Goal: Communication & Community: Answer question/provide support

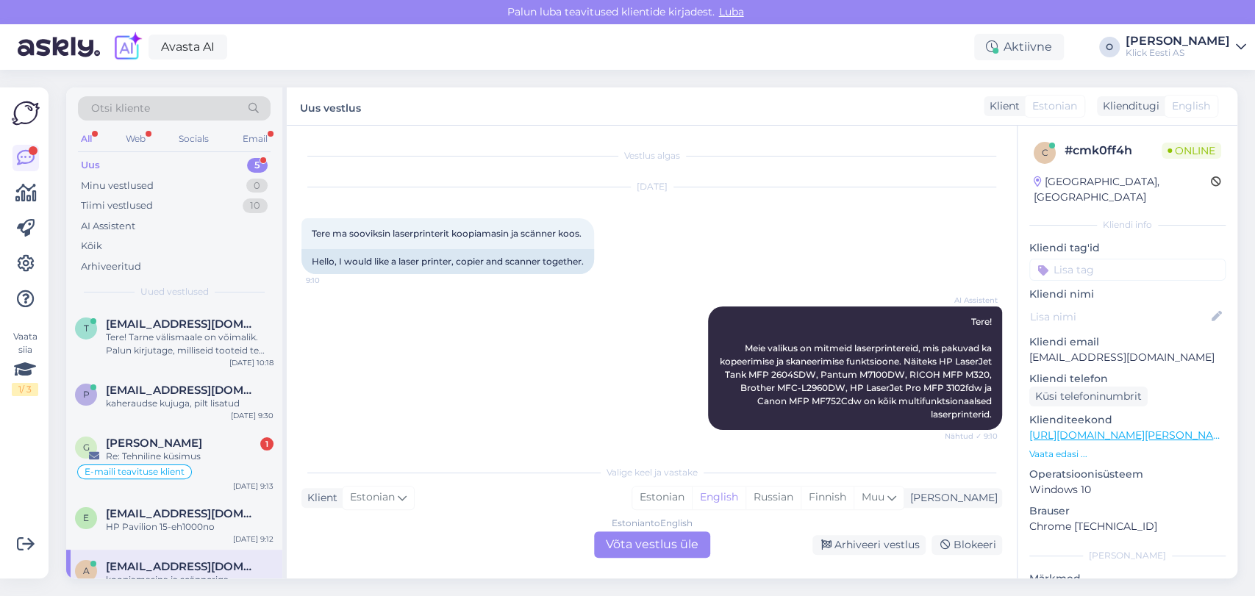
scroll to position [192, 0]
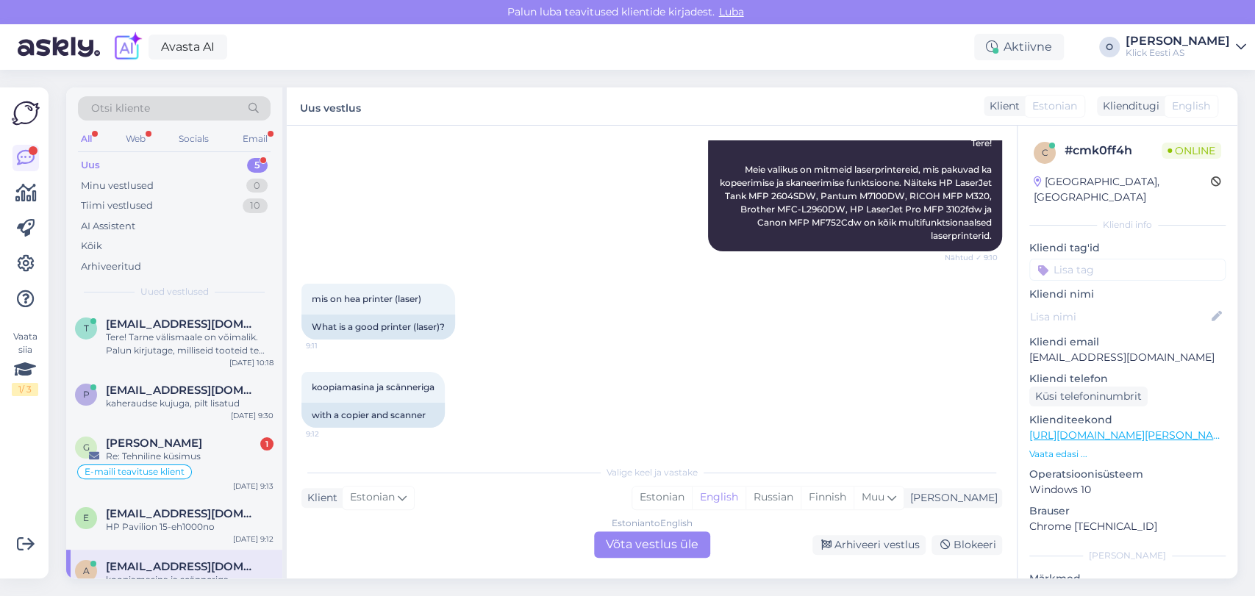
click at [197, 156] on div "Uus 5" at bounding box center [174, 165] width 193 height 21
click at [185, 161] on div "Uus 5" at bounding box center [174, 165] width 193 height 21
click at [176, 331] on div "Tere! Tarne välismaale on võimalik. Palun kirjutage, milliseid tooteid te soovi…" at bounding box center [190, 344] width 168 height 26
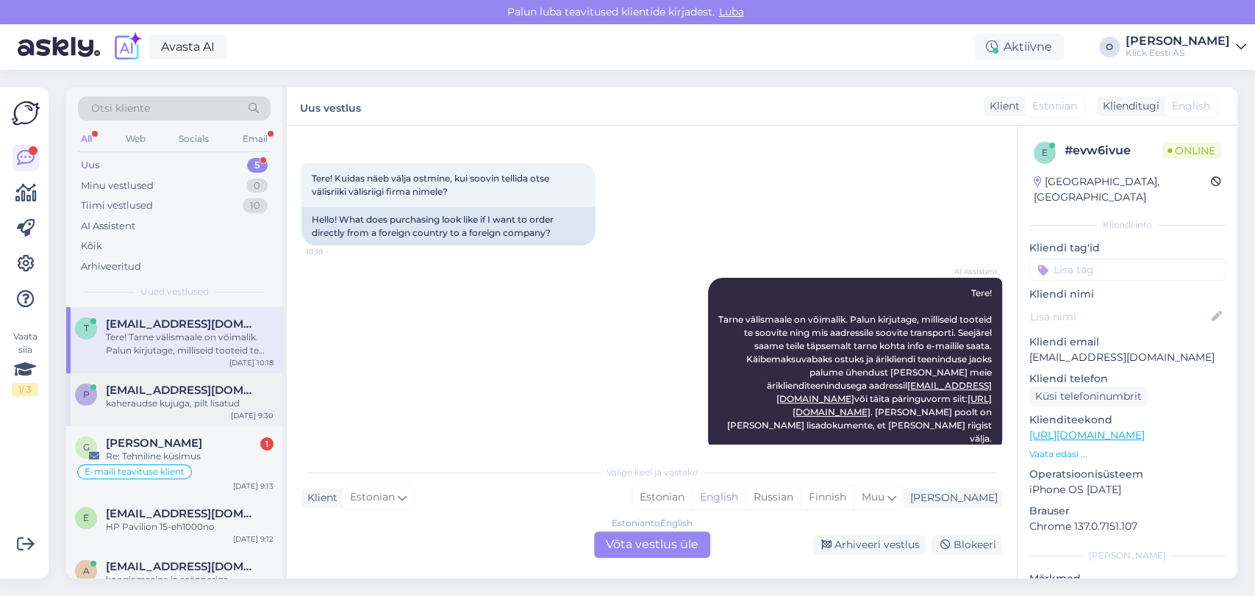
click at [163, 409] on div "kaheraudse kujuga, pilt lisatud" at bounding box center [190, 403] width 168 height 13
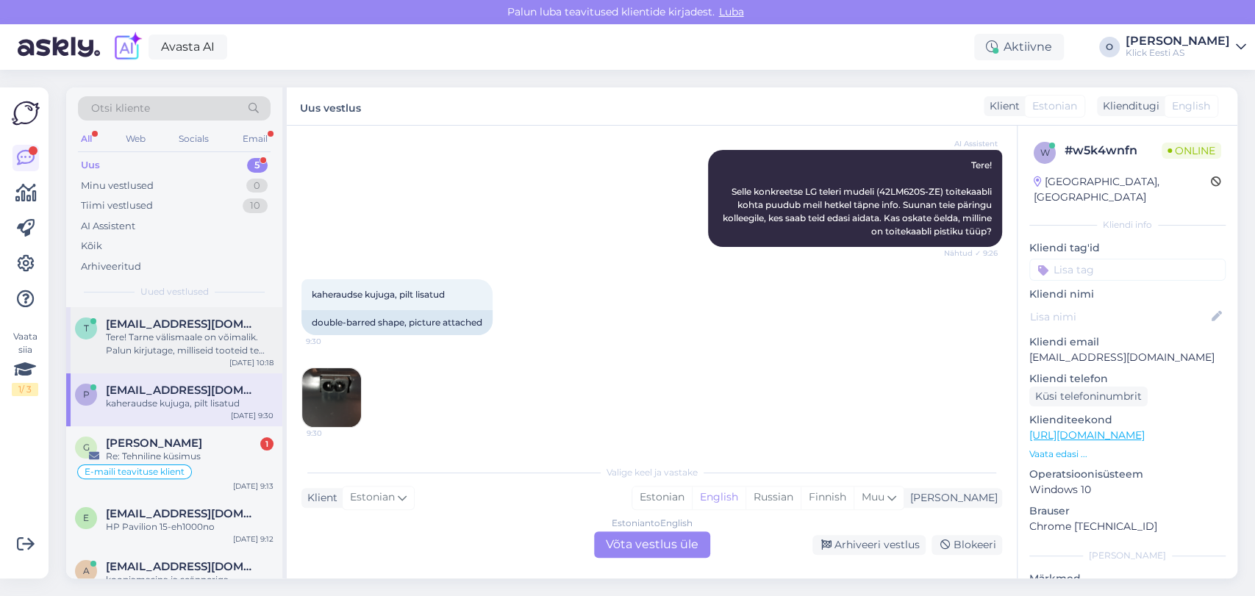
click at [156, 336] on div "Tere! Tarne välismaale on võimalik. Palun kirjutage, milliseid tooteid te soovi…" at bounding box center [190, 344] width 168 height 26
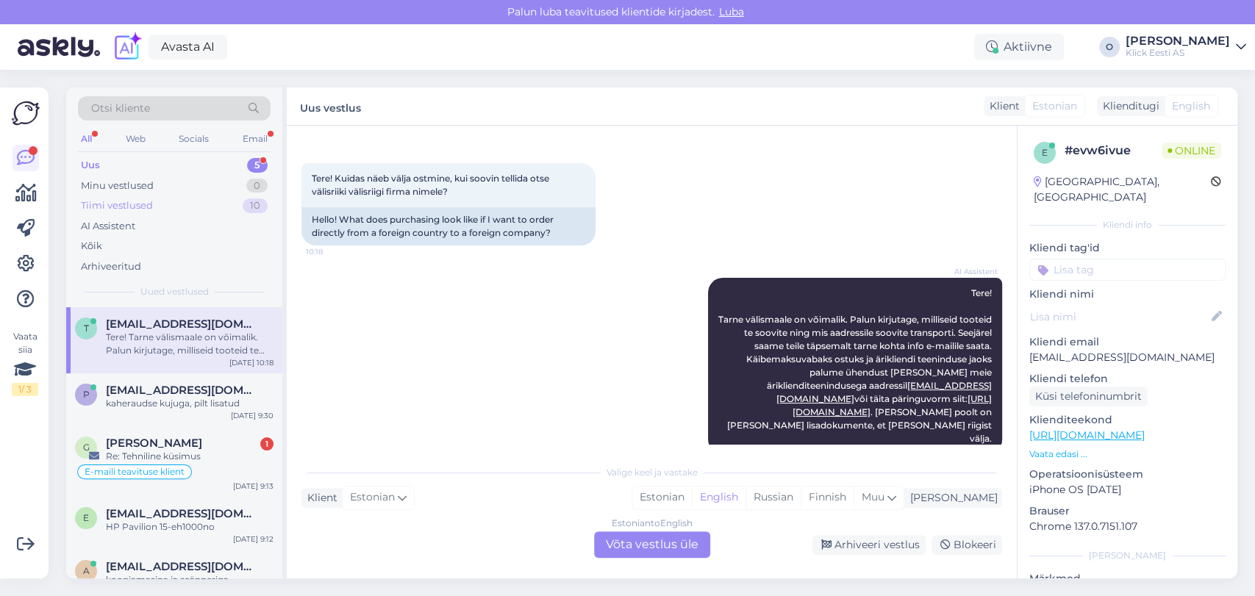
click at [152, 205] on div "Tiimi vestlused 10" at bounding box center [174, 206] width 193 height 21
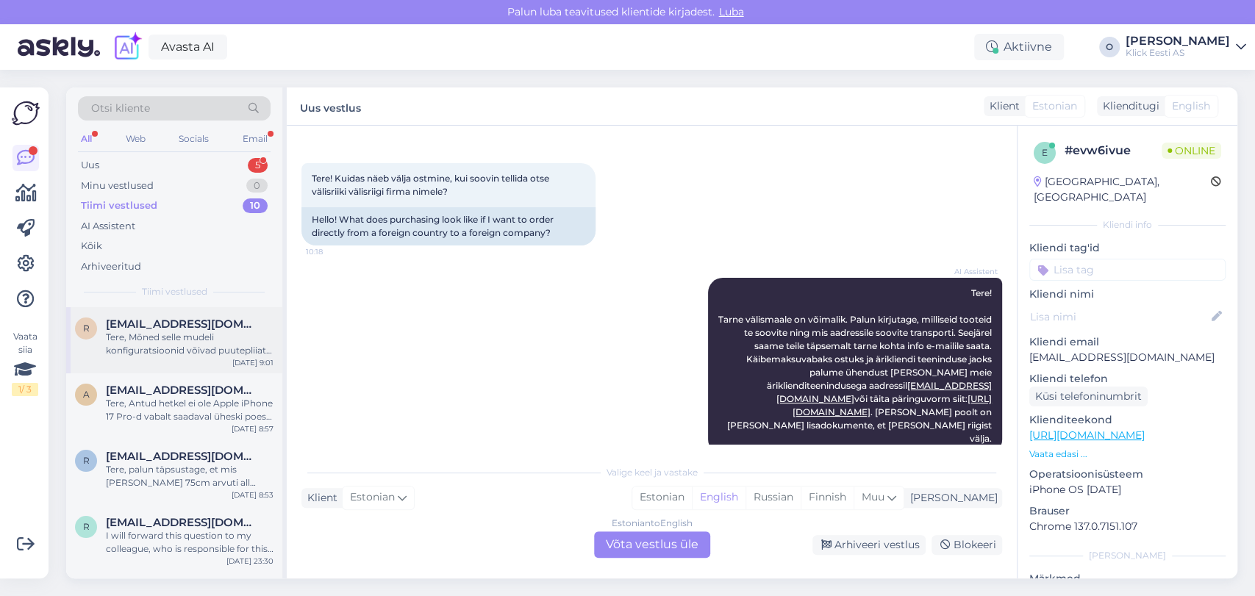
click at [140, 343] on div "Tere, Mõned selle mudeli konfiguratsioonid võivad puutepliiatsi sisaldada, teis…" at bounding box center [190, 344] width 168 height 26
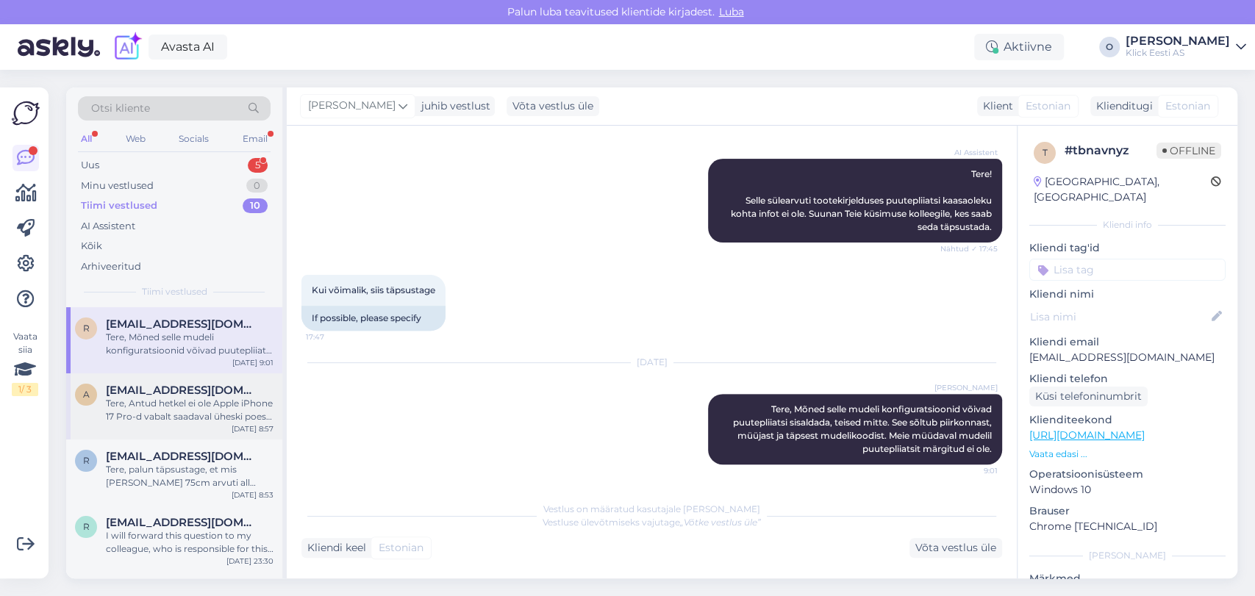
click at [140, 412] on div "Tere, Antud hetkel ei ole Apple iPhone 17 Pro-d vabalt saadaval üheski poes. Ne…" at bounding box center [190, 410] width 168 height 26
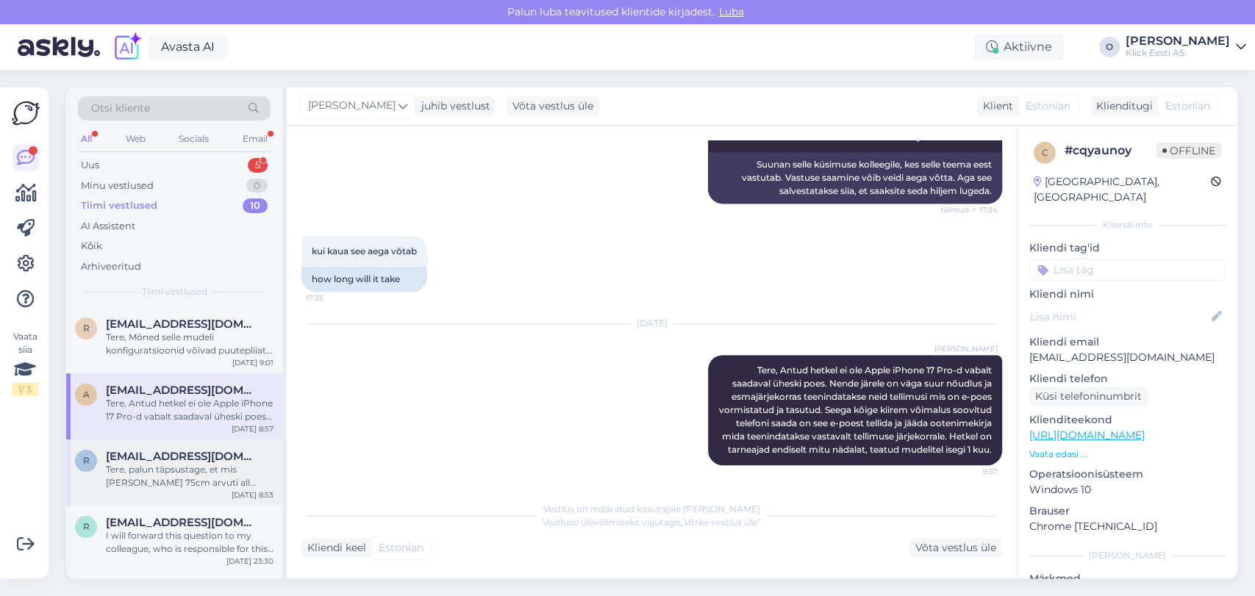
click at [140, 452] on span "[EMAIL_ADDRESS][DOMAIN_NAME]'" at bounding box center [182, 456] width 153 height 13
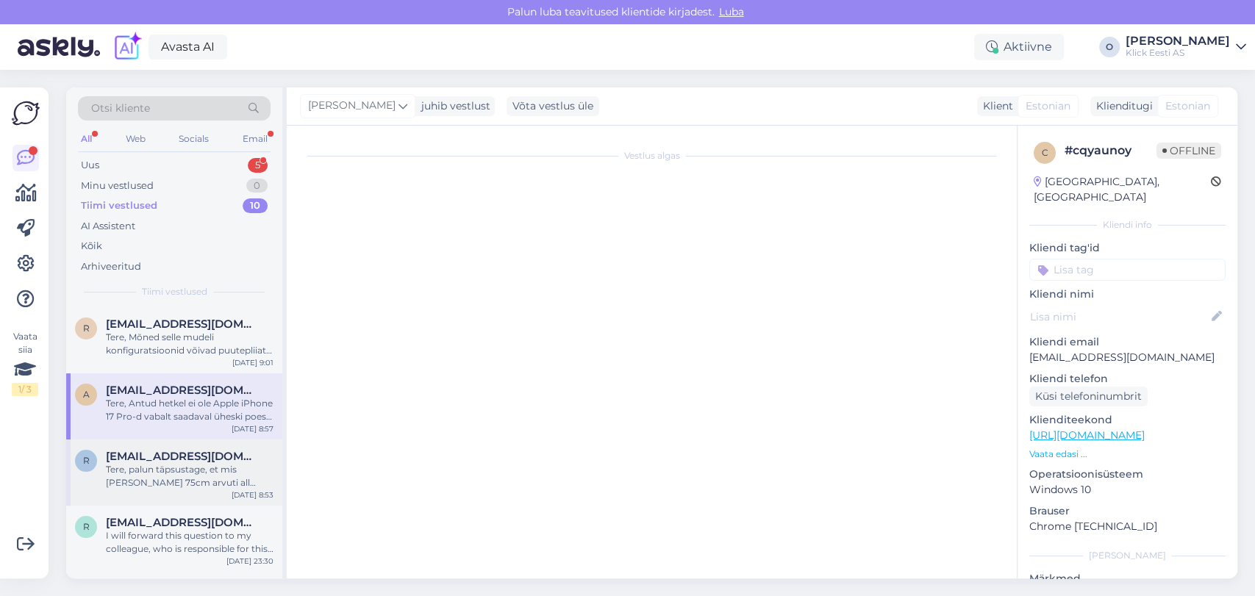
scroll to position [351, 0]
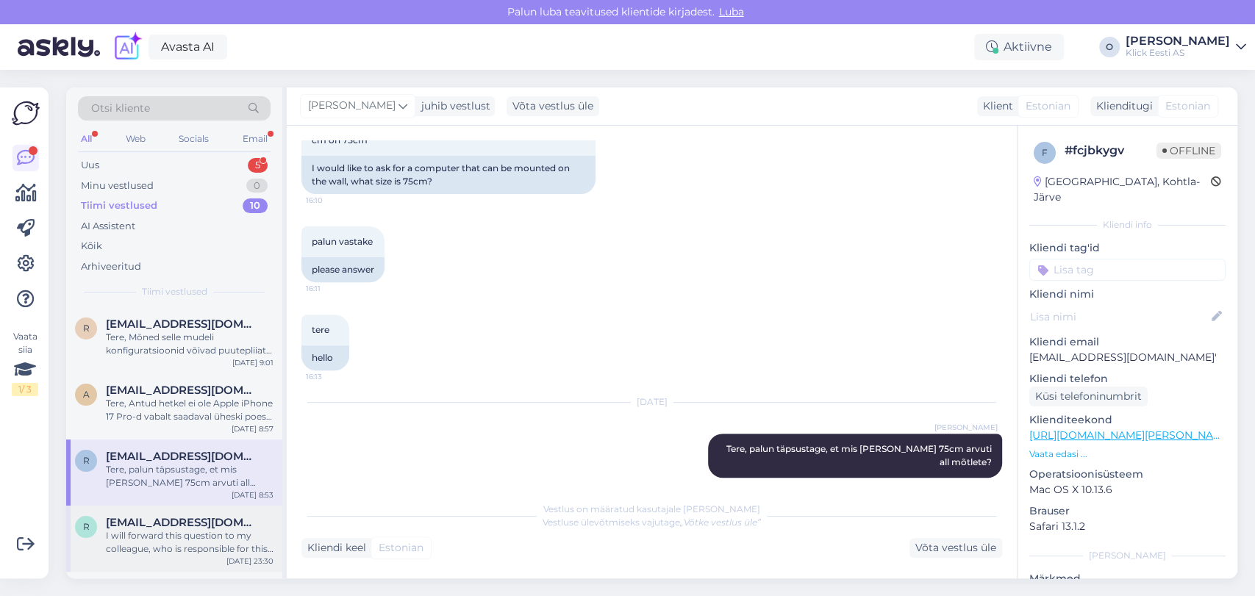
click at [138, 515] on div "[PERSON_NAME] [PERSON_NAME][EMAIL_ADDRESS][DOMAIN_NAME] I will forward this que…" at bounding box center [174, 539] width 216 height 66
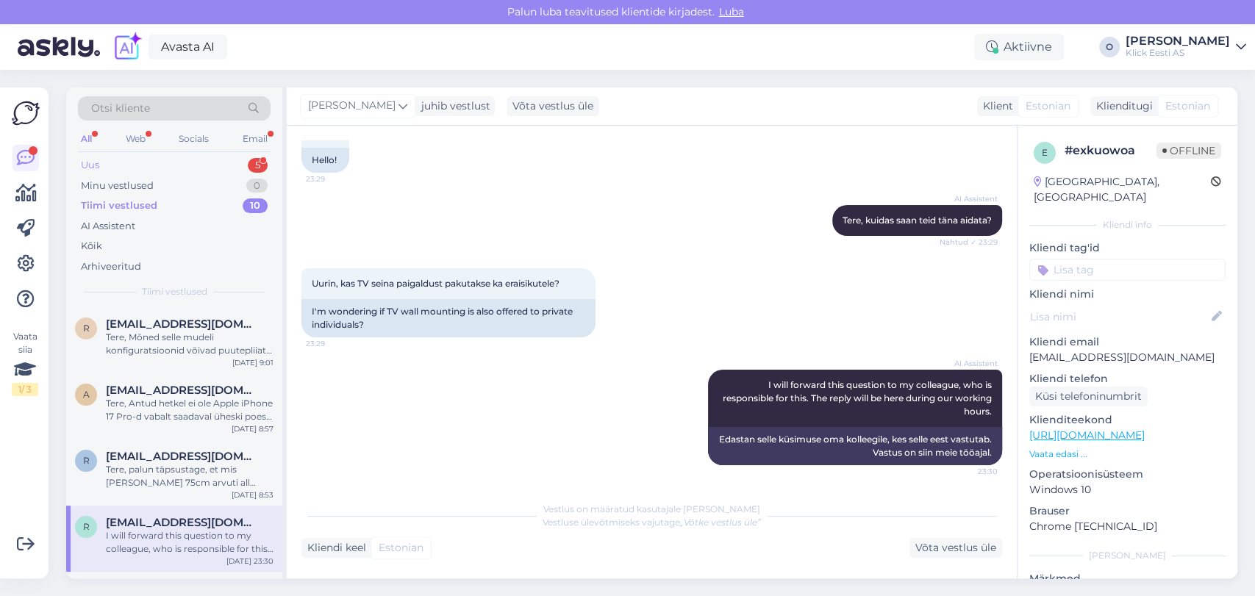
click at [171, 157] on div "Uus 5" at bounding box center [174, 165] width 193 height 21
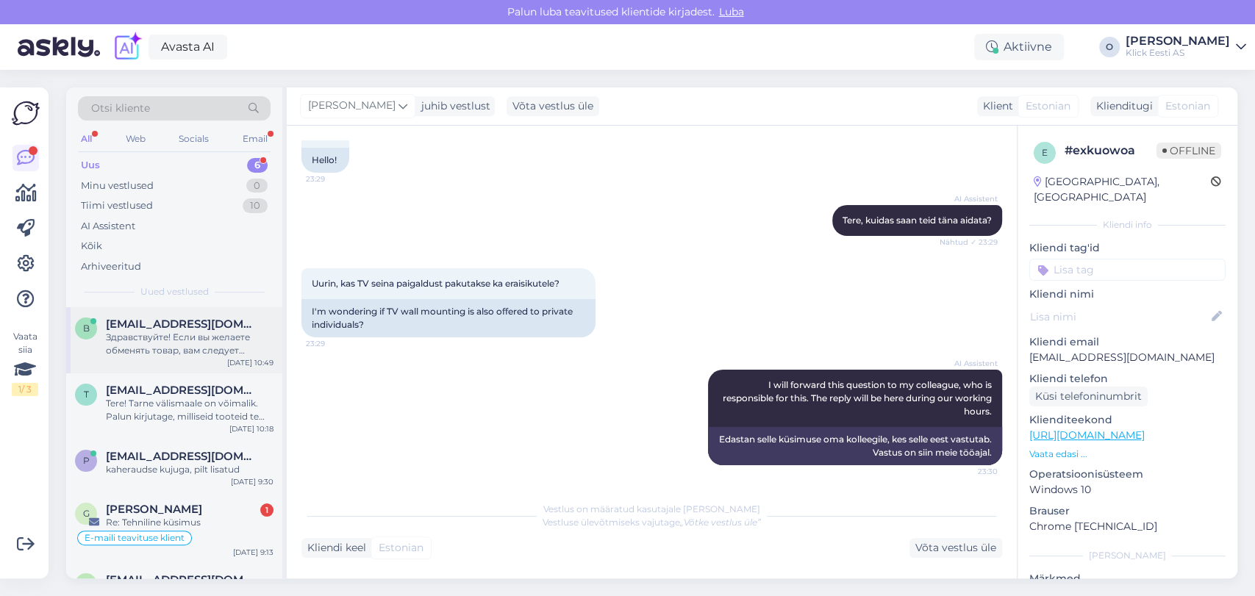
click at [142, 314] on div "b [EMAIL_ADDRESS][DOMAIN_NAME] Здравствуйте! Если вы желаете обменять товар, ва…" at bounding box center [174, 340] width 216 height 66
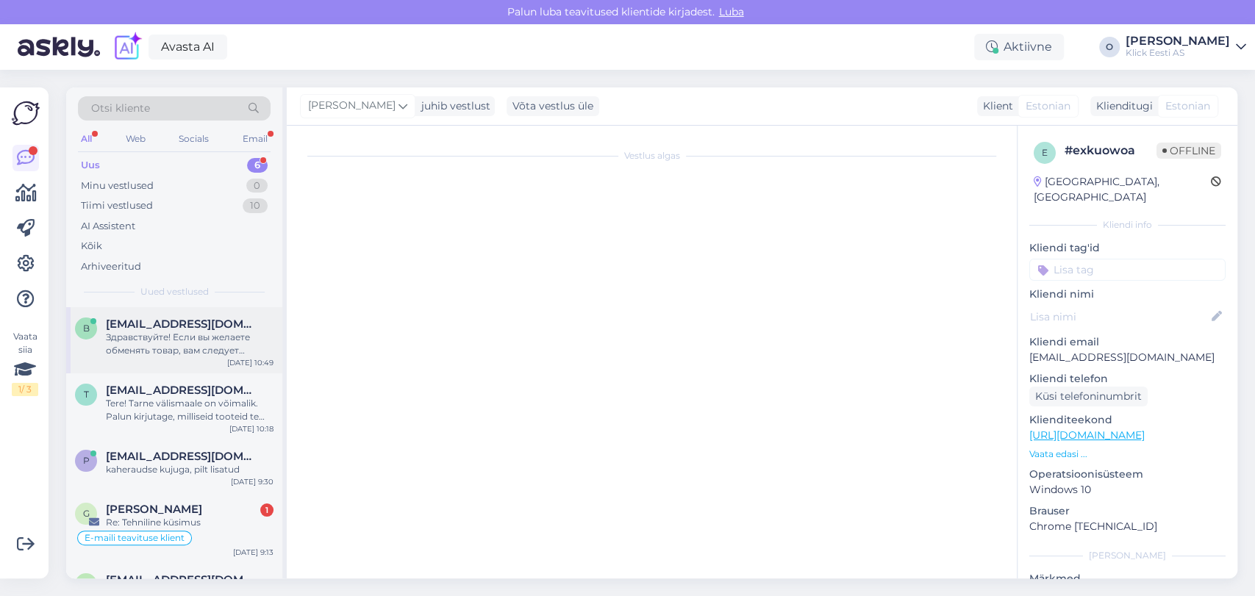
scroll to position [343, 0]
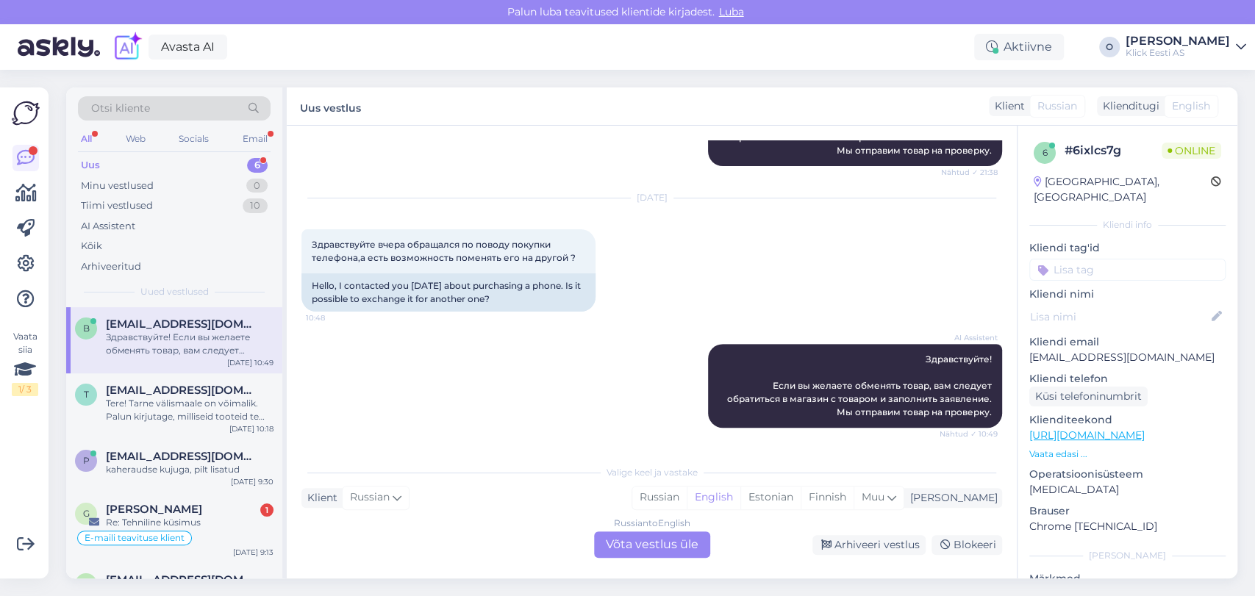
click at [151, 157] on div "Uus 6" at bounding box center [174, 165] width 193 height 21
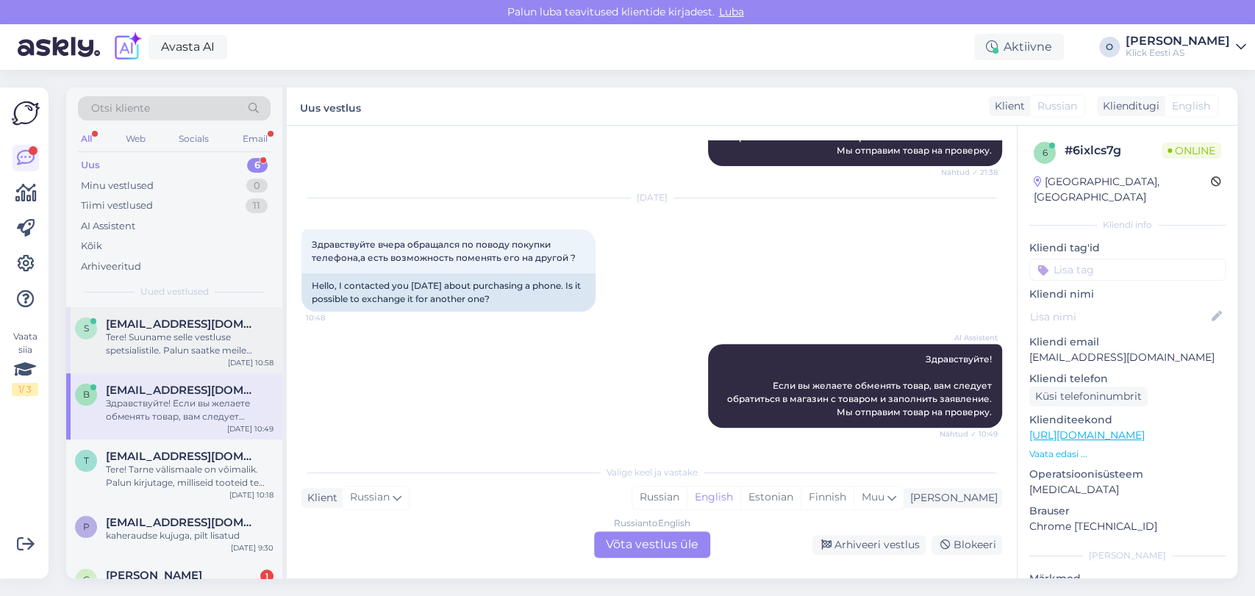
click at [175, 345] on div "Tere! Suuname selle vestluse spetsialistile. Palun saatke meile [PERSON_NAME] t…" at bounding box center [190, 344] width 168 height 26
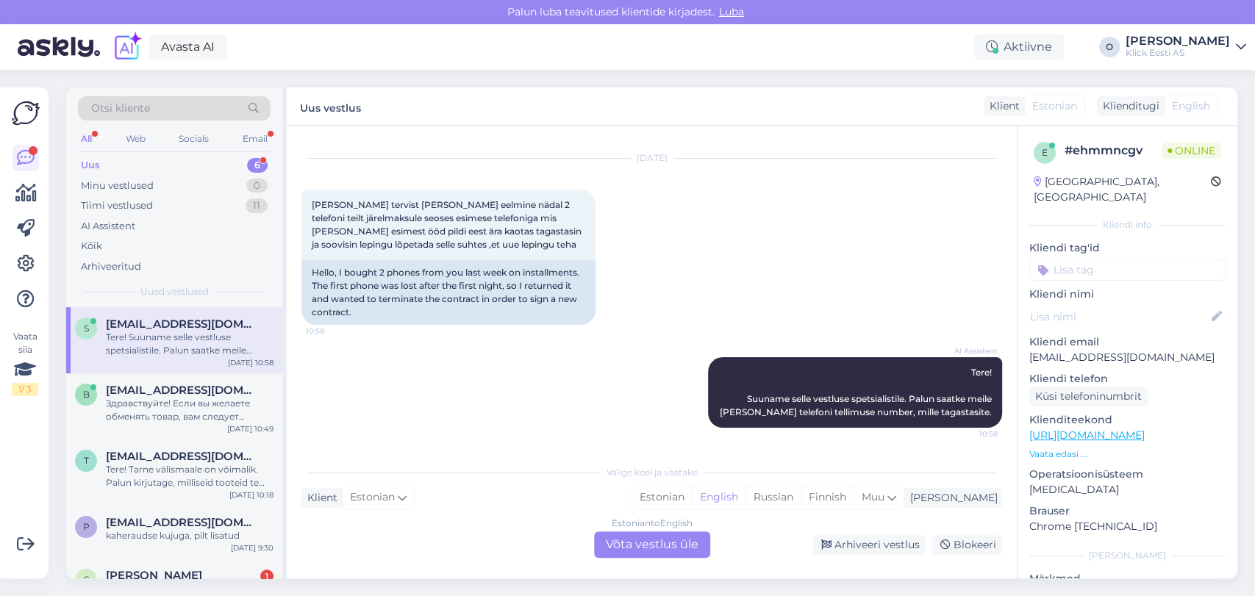
scroll to position [29, 0]
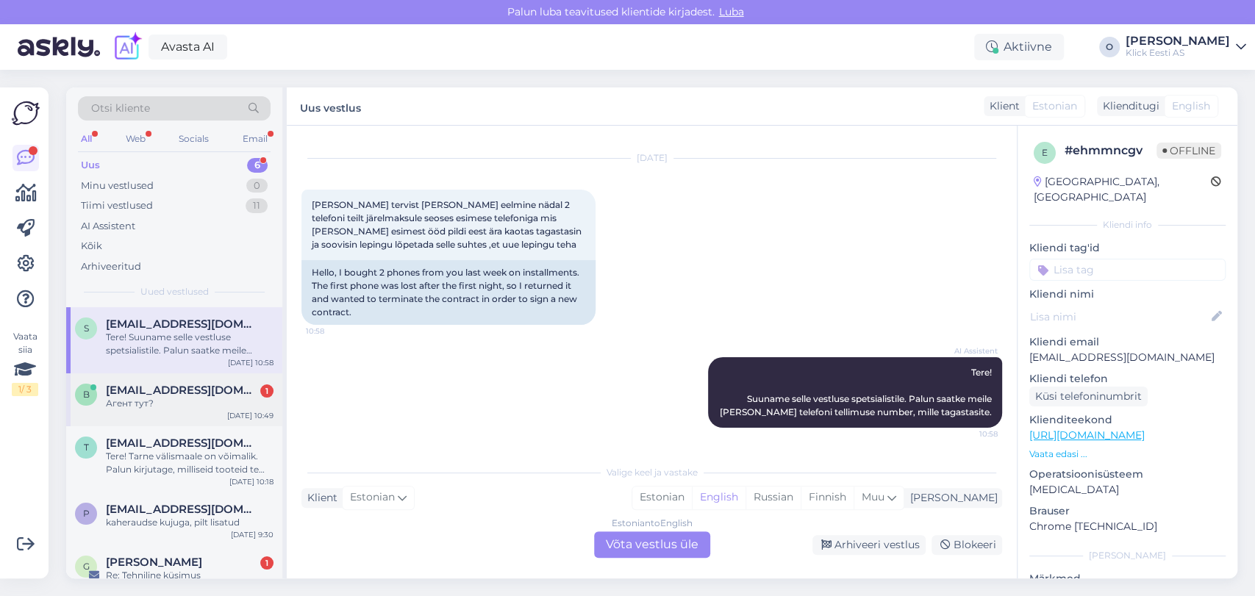
click at [191, 385] on span "[EMAIL_ADDRESS][DOMAIN_NAME]" at bounding box center [182, 390] width 153 height 13
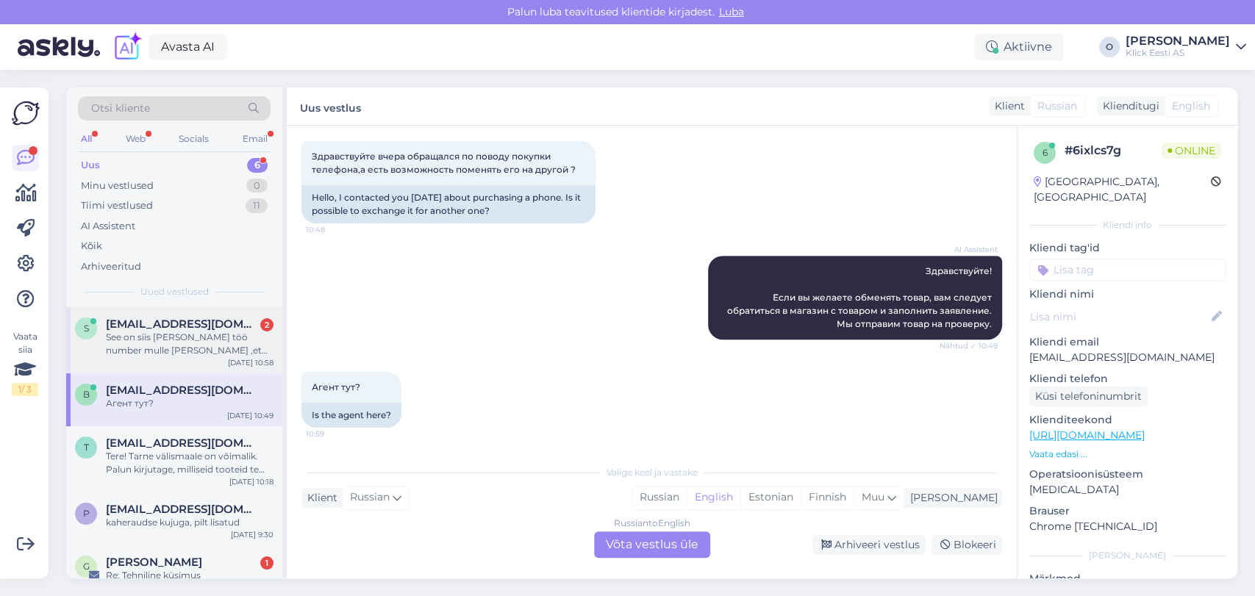
click at [186, 316] on div "S [EMAIL_ADDRESS][DOMAIN_NAME] 2 See on siis [PERSON_NAME] töö number mulle [PE…" at bounding box center [174, 340] width 216 height 66
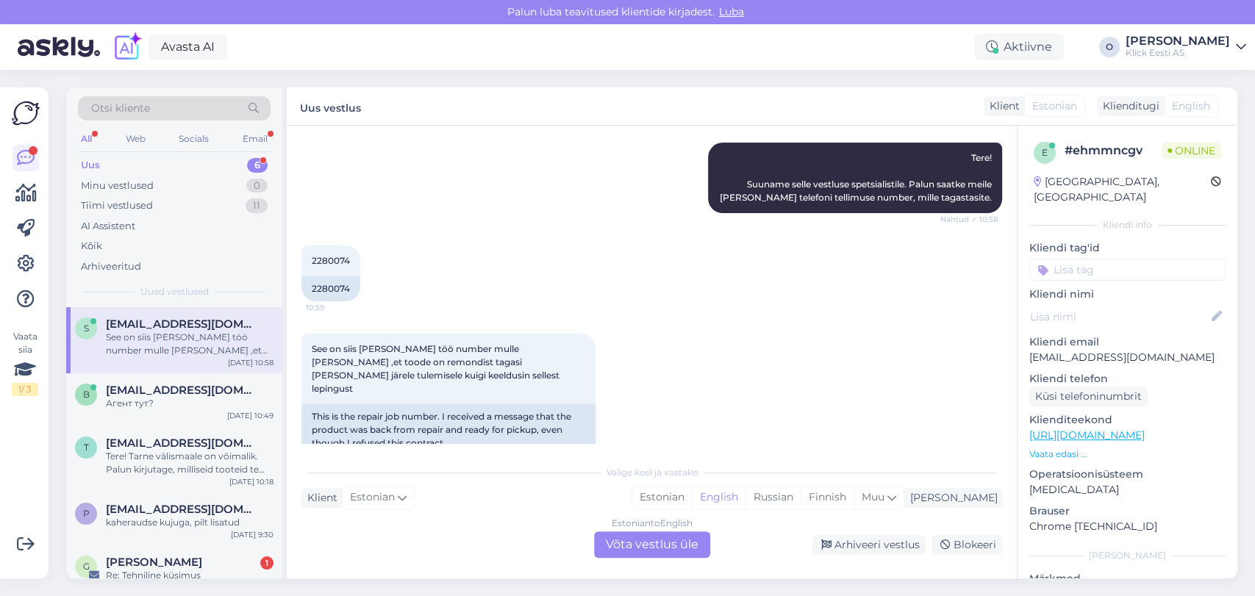
scroll to position [258, 0]
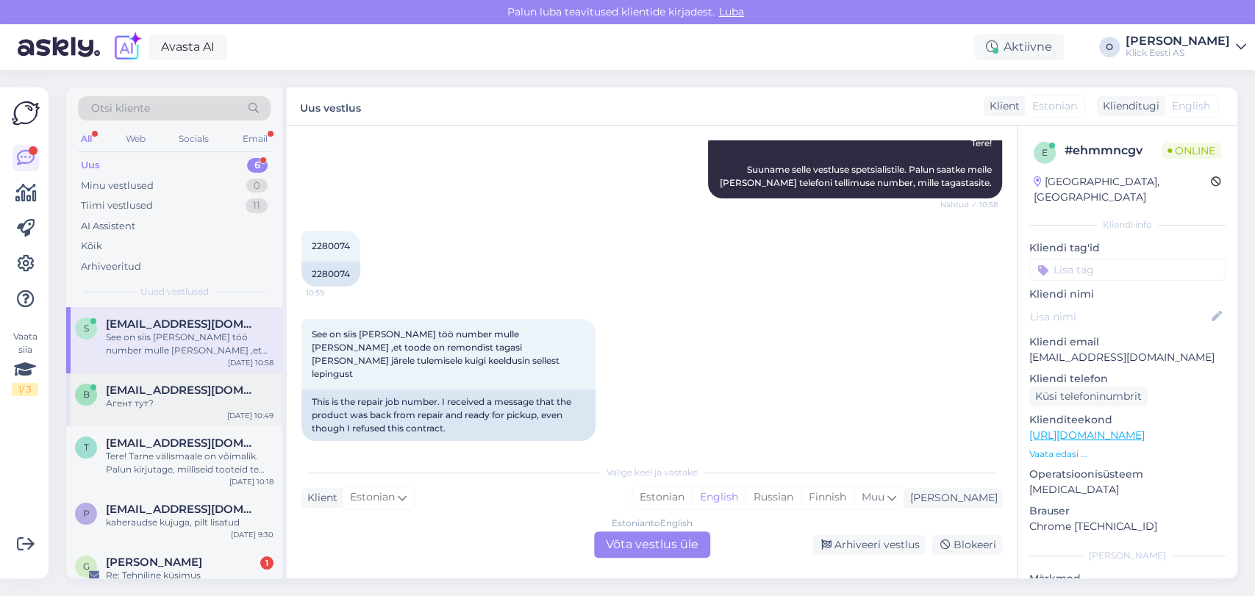
click at [157, 404] on div "Агент тут?" at bounding box center [190, 403] width 168 height 13
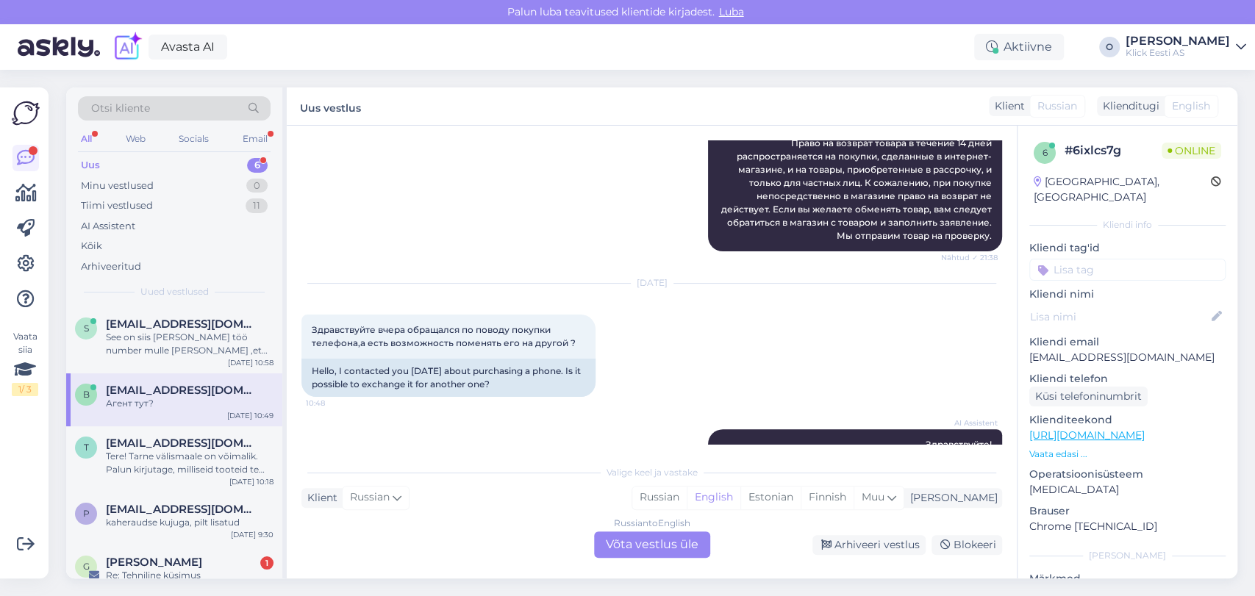
scroll to position [431, 0]
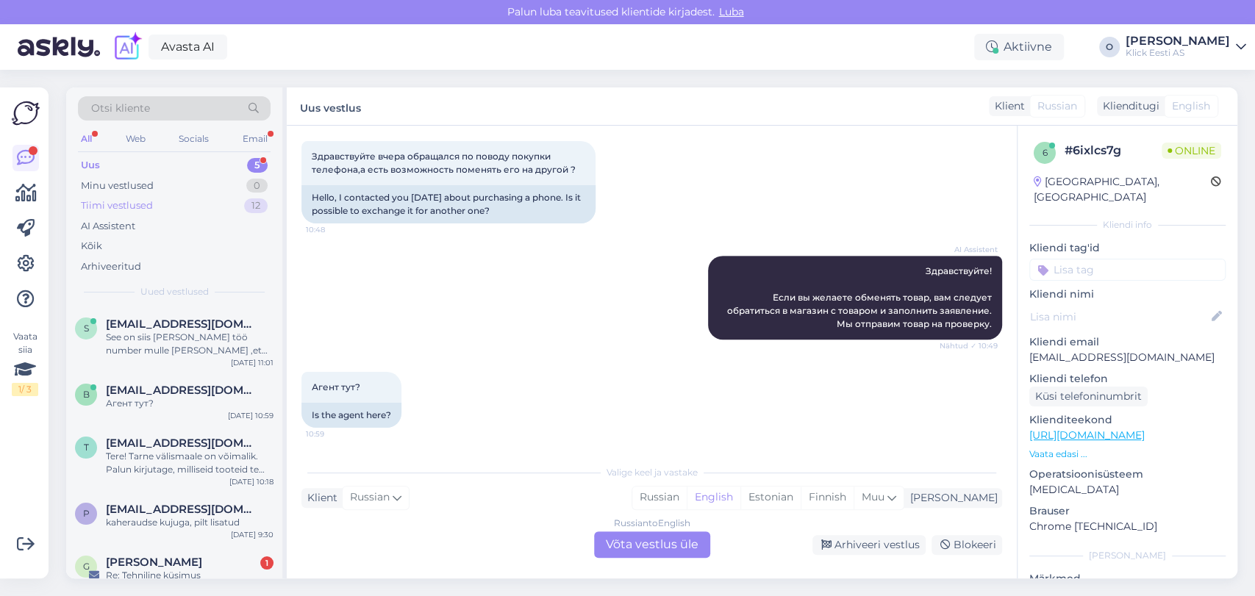
click at [203, 198] on div "Tiimi vestlused 12" at bounding box center [174, 206] width 193 height 21
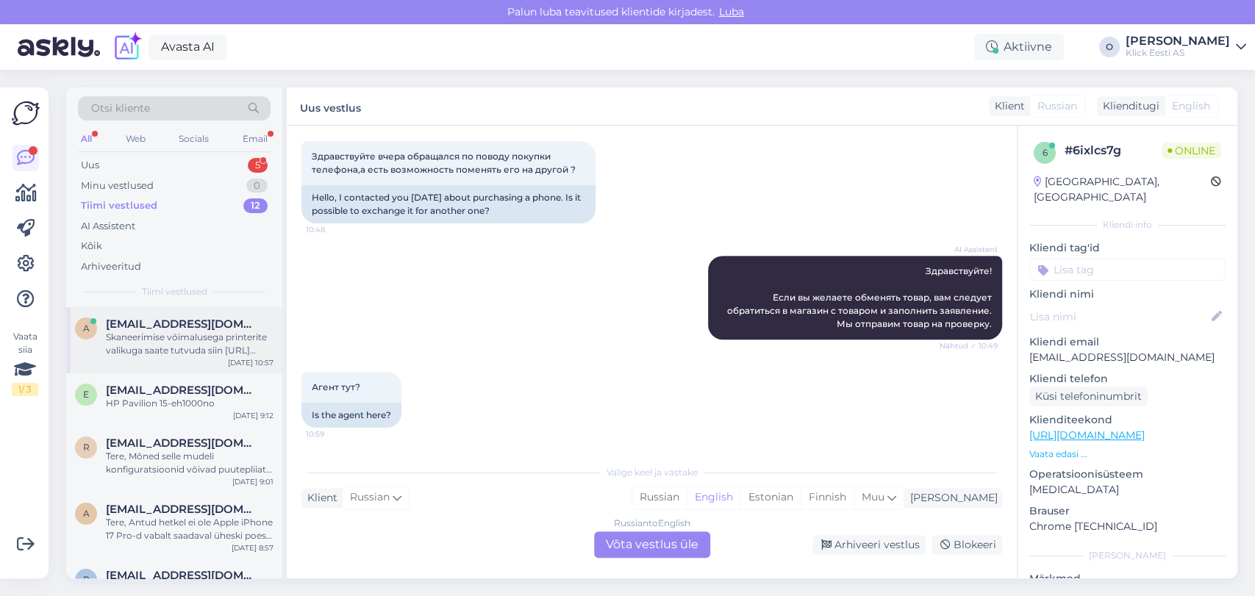
click at [147, 320] on span "[EMAIL_ADDRESS][DOMAIN_NAME]" at bounding box center [182, 324] width 153 height 13
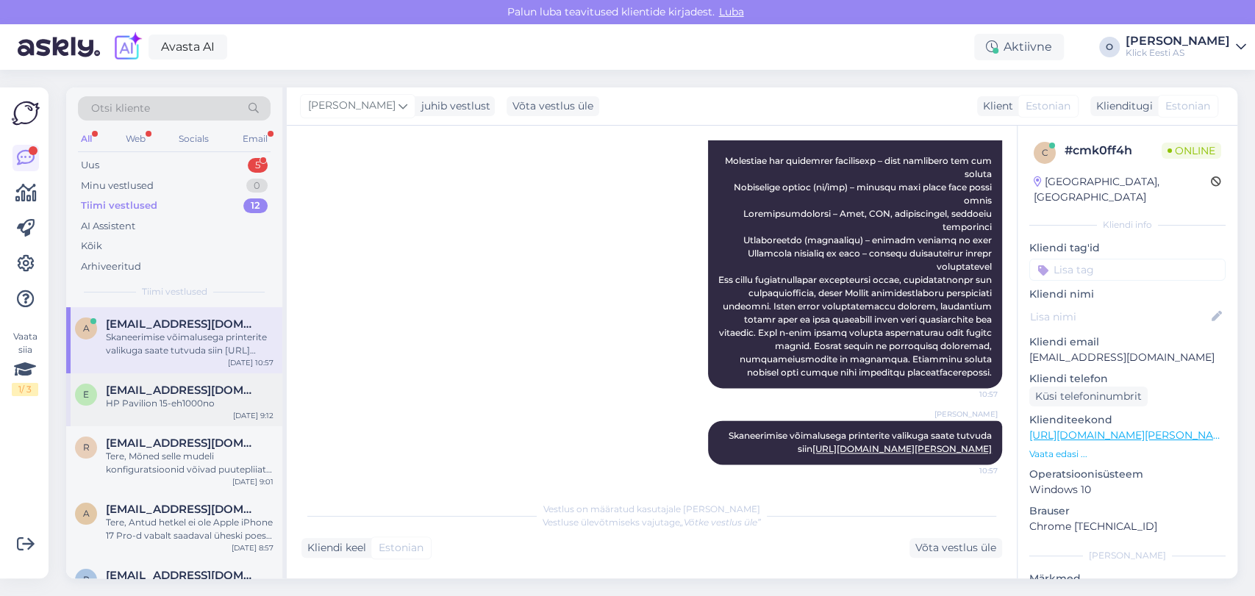
click at [143, 382] on div "e [EMAIL_ADDRESS][DOMAIN_NAME] HP Pavilion 15-eh1000no [DATE] 9:12" at bounding box center [174, 399] width 216 height 53
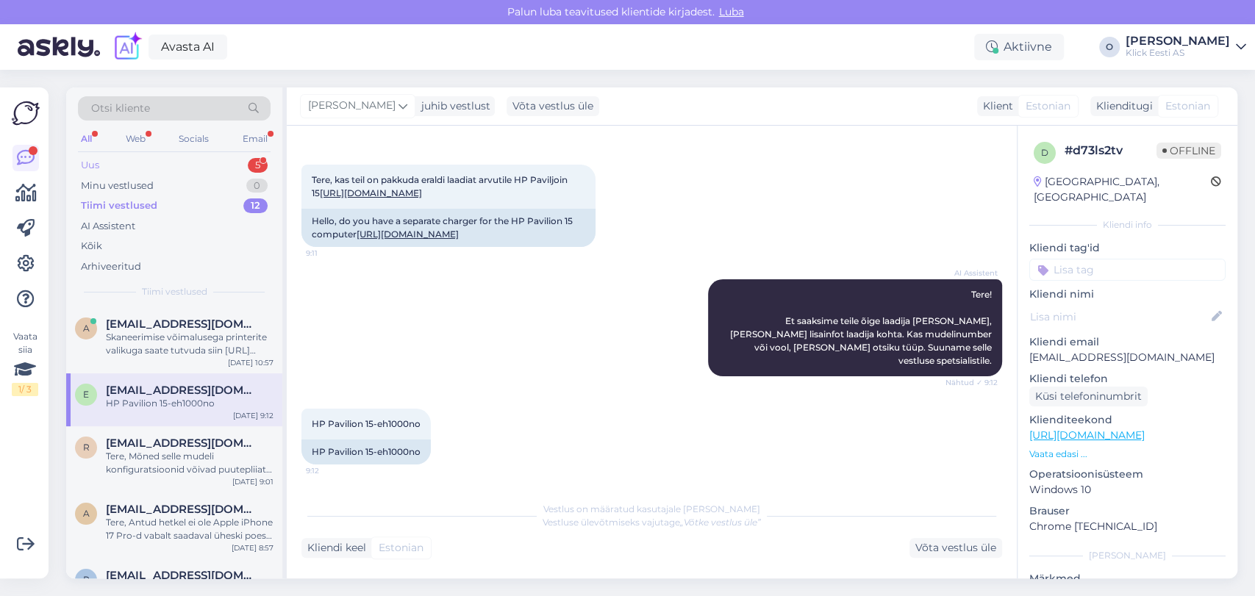
click at [186, 172] on div "Uus 5" at bounding box center [174, 165] width 193 height 21
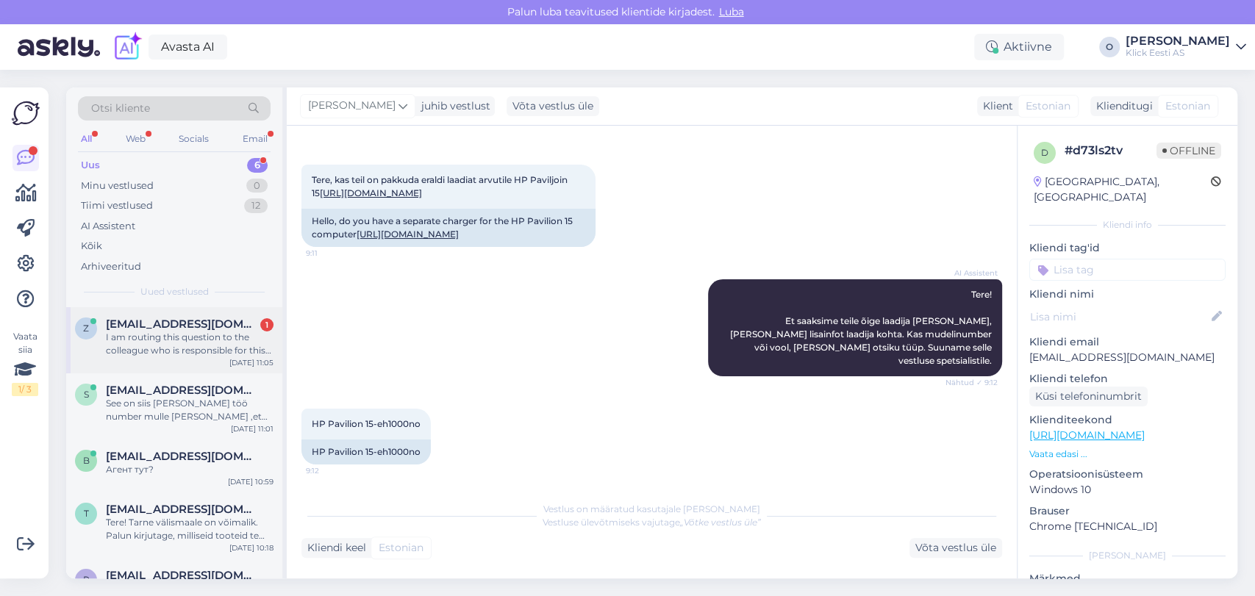
click at [171, 333] on div "I am routing this question to the colleague who is responsible for this topic. …" at bounding box center [190, 344] width 168 height 26
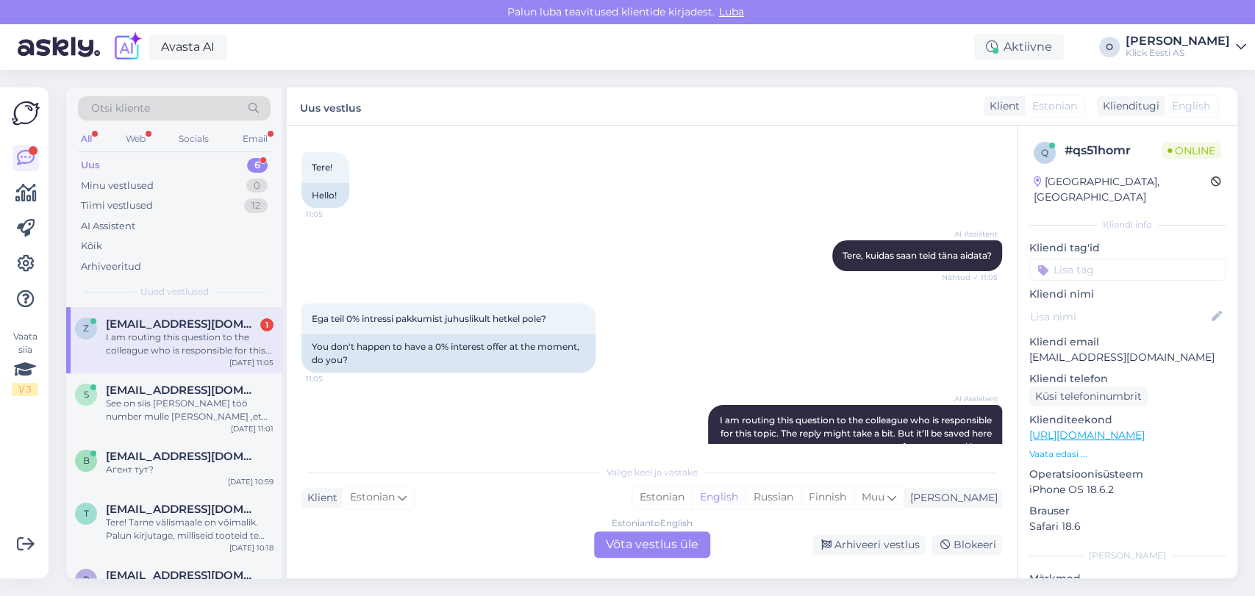
scroll to position [153, 0]
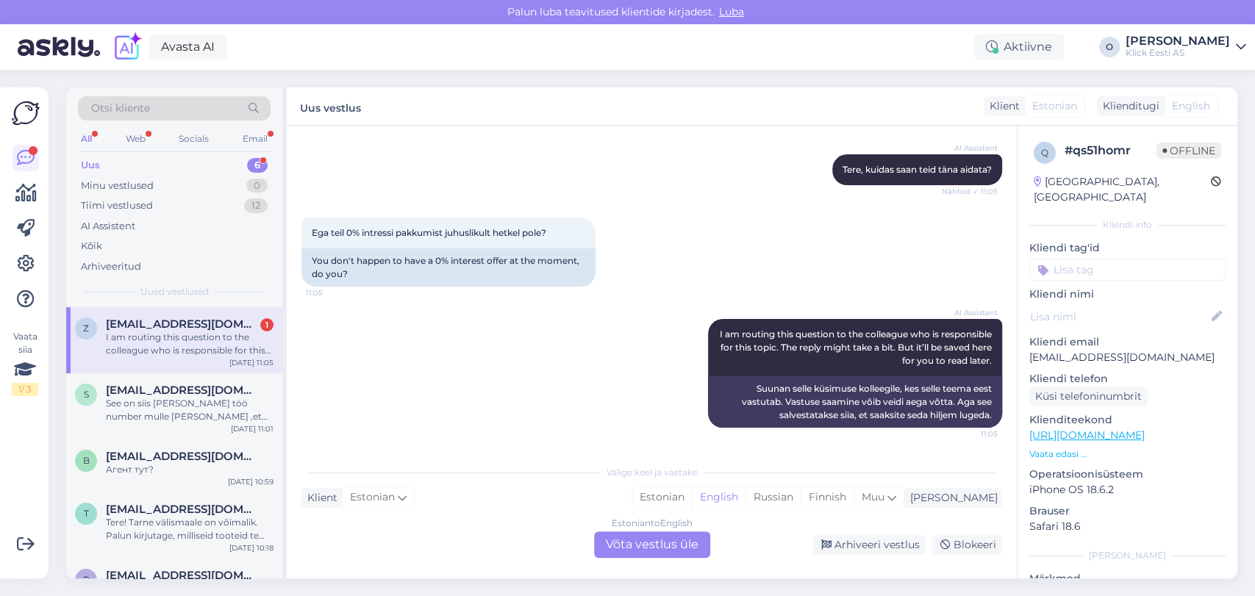
click at [147, 327] on span "[EMAIL_ADDRESS][DOMAIN_NAME]" at bounding box center [182, 324] width 153 height 13
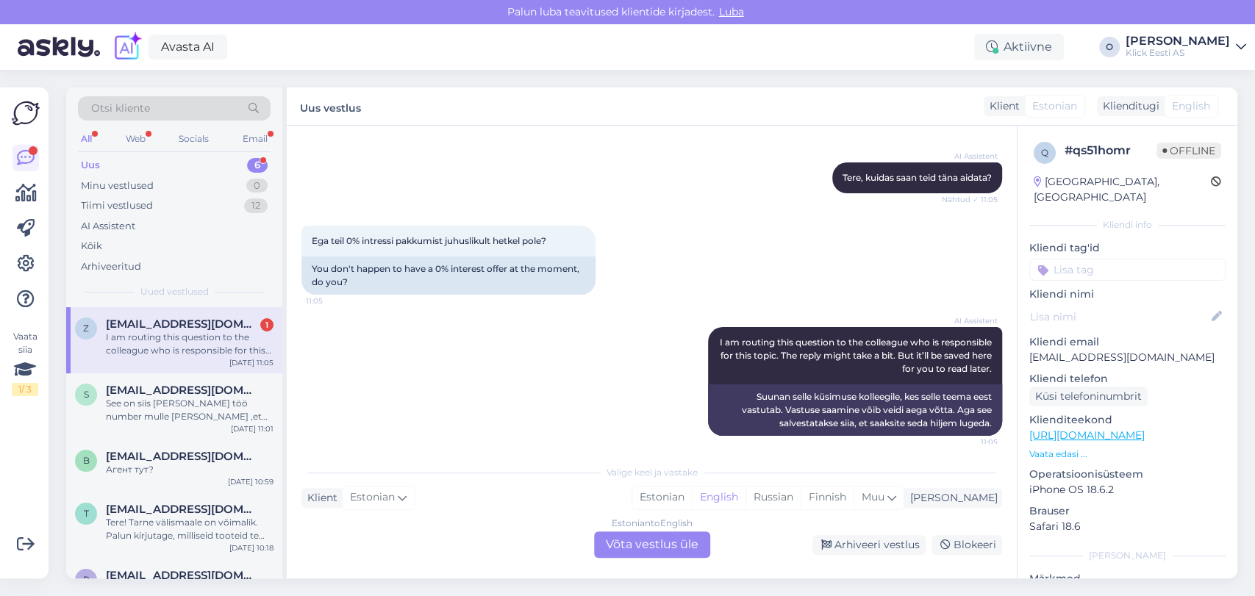
scroll to position [152, 0]
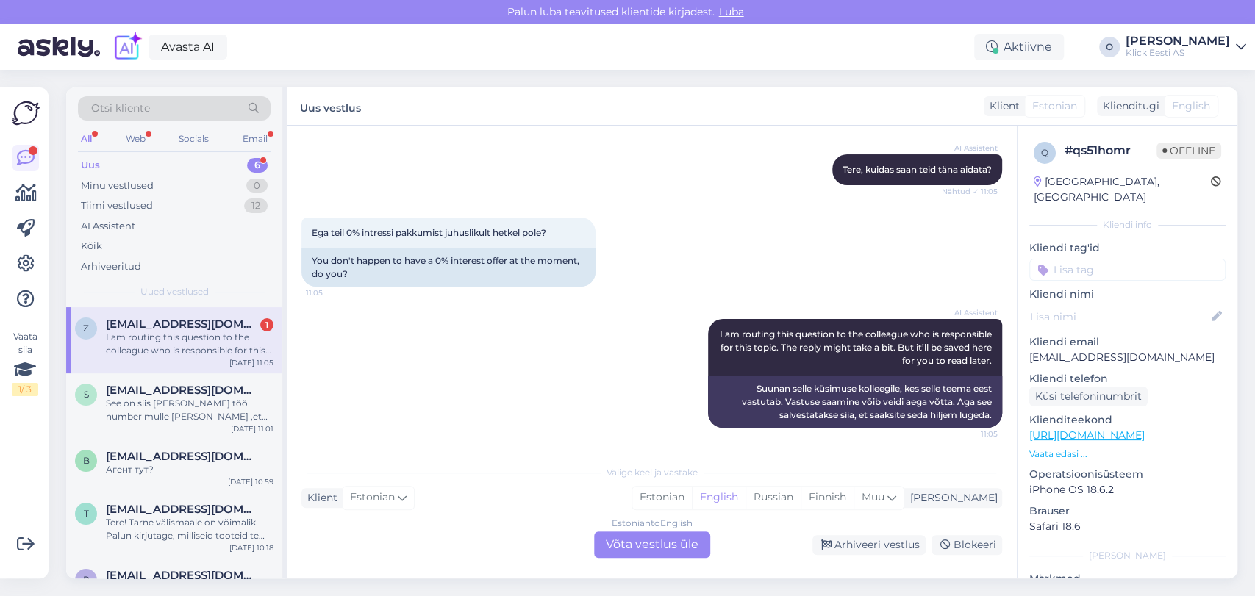
click at [165, 157] on div "Uus 6" at bounding box center [174, 165] width 193 height 21
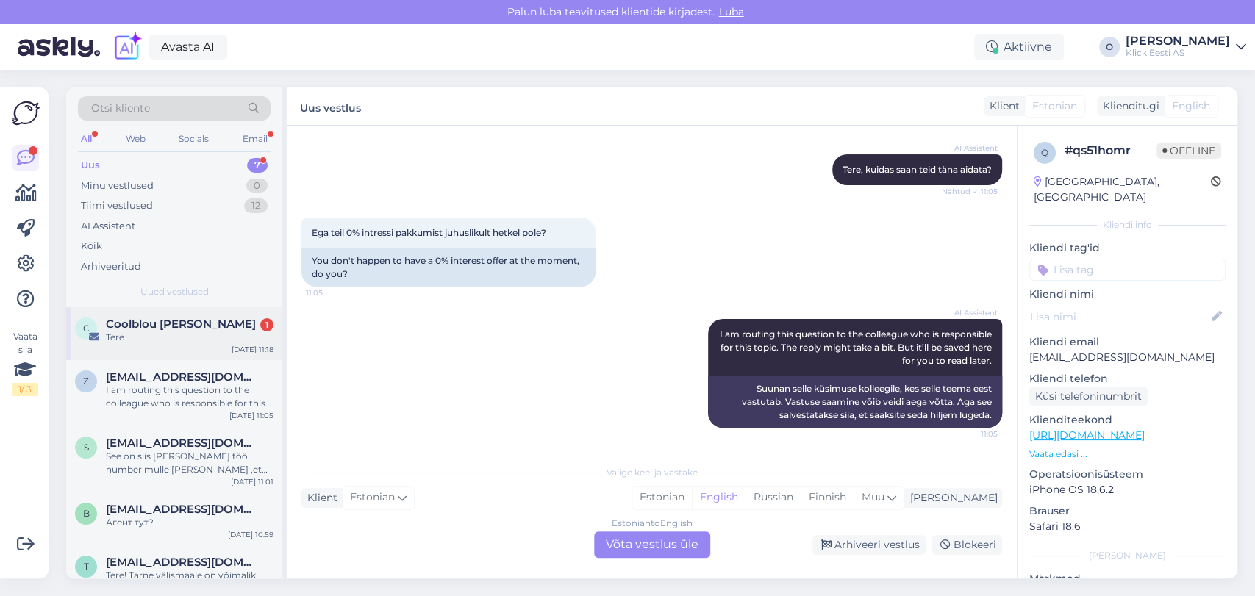
click at [147, 322] on span "Coolblou [PERSON_NAME]" at bounding box center [181, 324] width 150 height 13
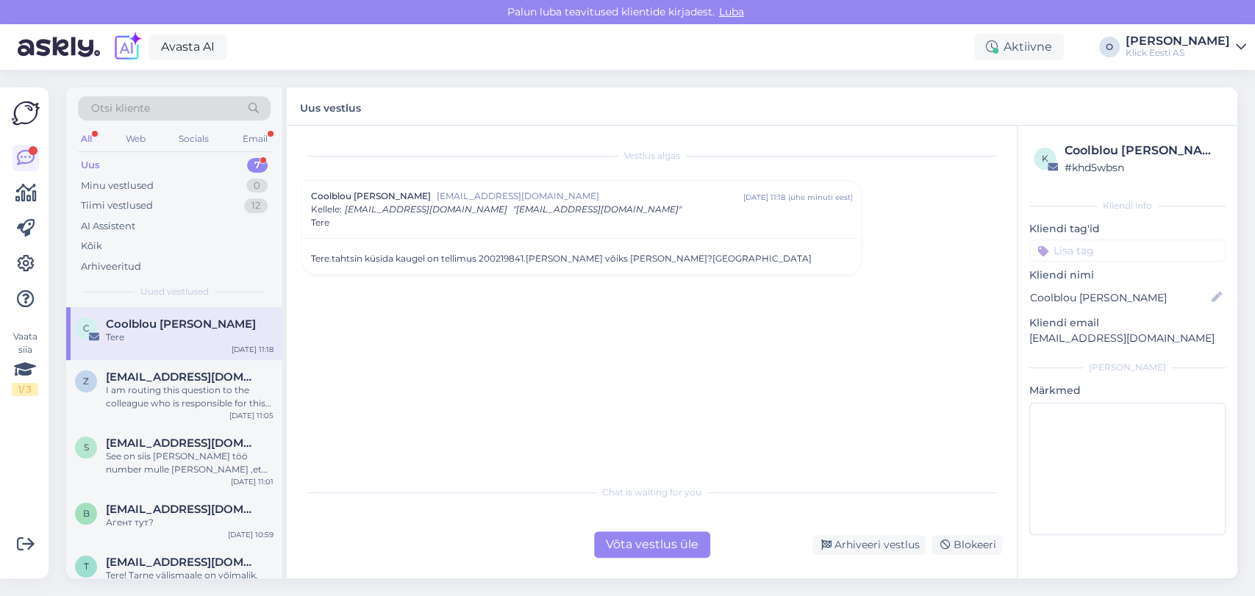
click at [504, 257] on div "Tere.tahtsin küsida kaugel on tellimus 200219841.[PERSON_NAME] võiks [PERSON_NA…" at bounding box center [581, 258] width 541 height 13
copy div "200219841"
click at [154, 173] on div "Uus 7" at bounding box center [174, 165] width 193 height 21
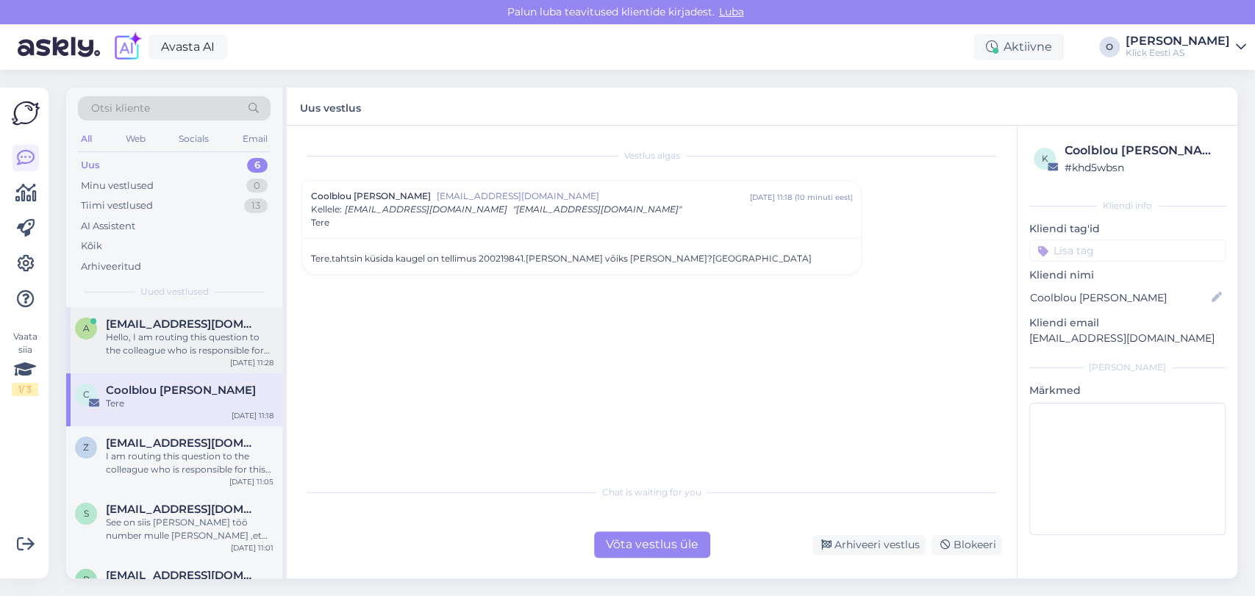
click at [197, 354] on div "Hello, I am routing this question to the colleague who is responsible for this …" at bounding box center [190, 344] width 168 height 26
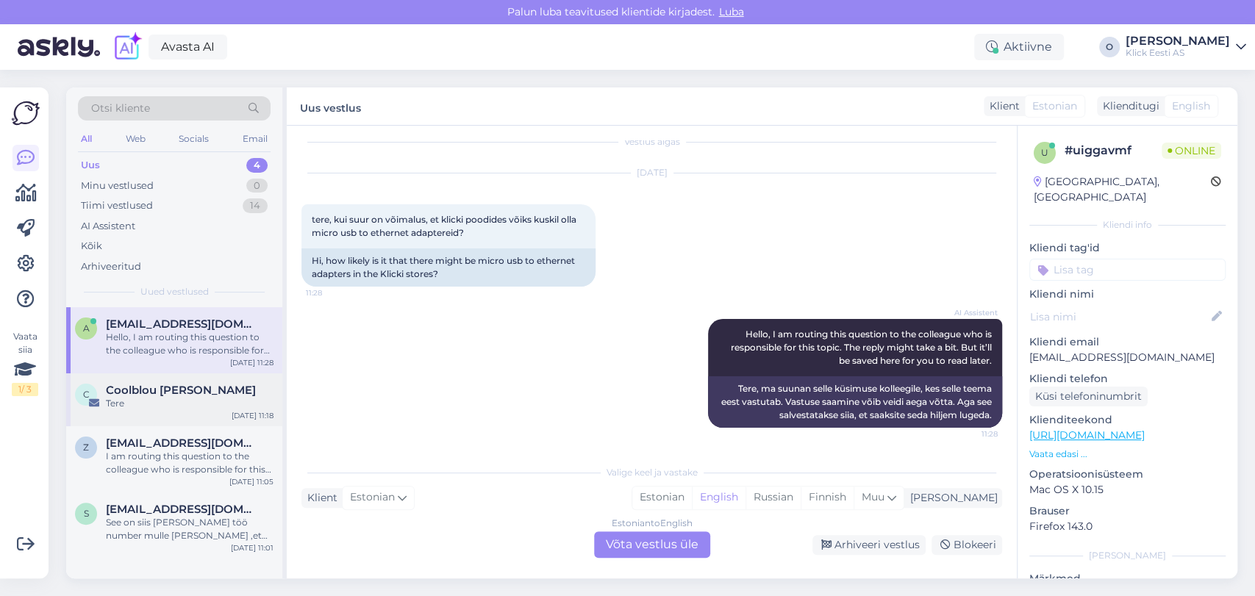
click at [192, 395] on div "Coolblou [PERSON_NAME]" at bounding box center [190, 390] width 168 height 13
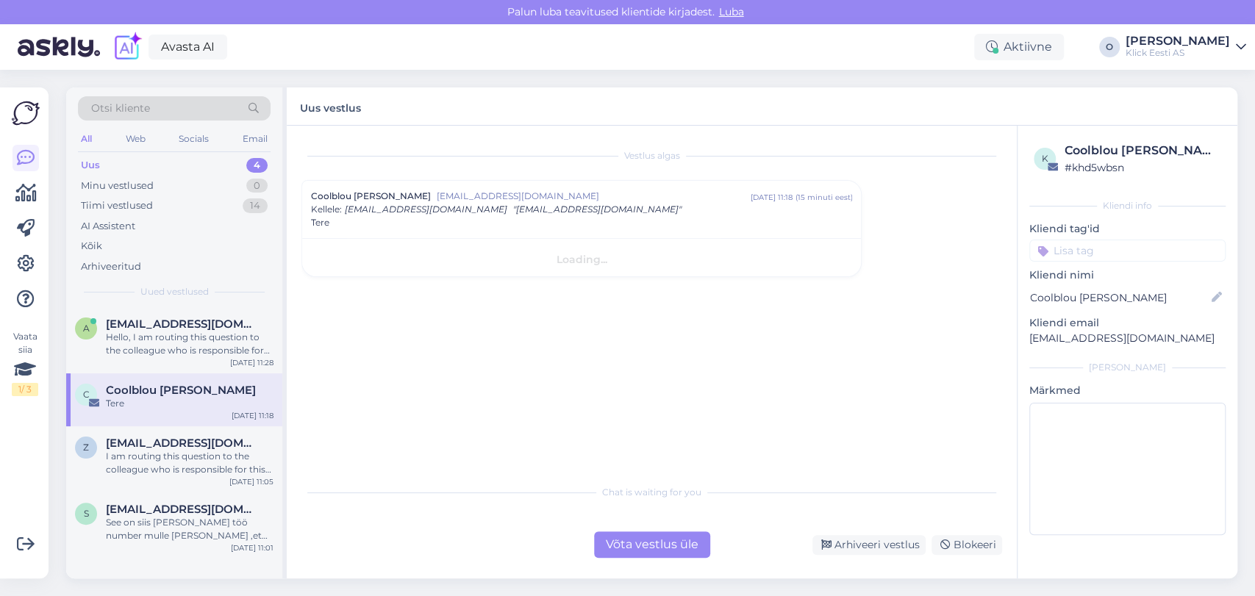
scroll to position [0, 0]
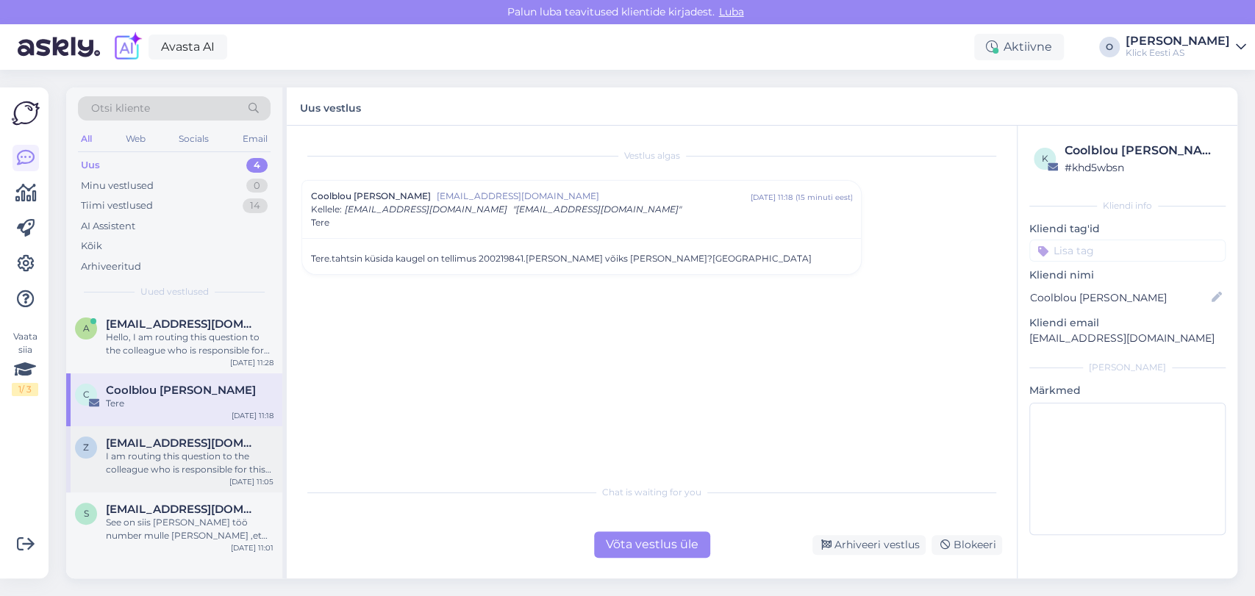
click at [186, 446] on span "[EMAIL_ADDRESS][DOMAIN_NAME]" at bounding box center [182, 443] width 153 height 13
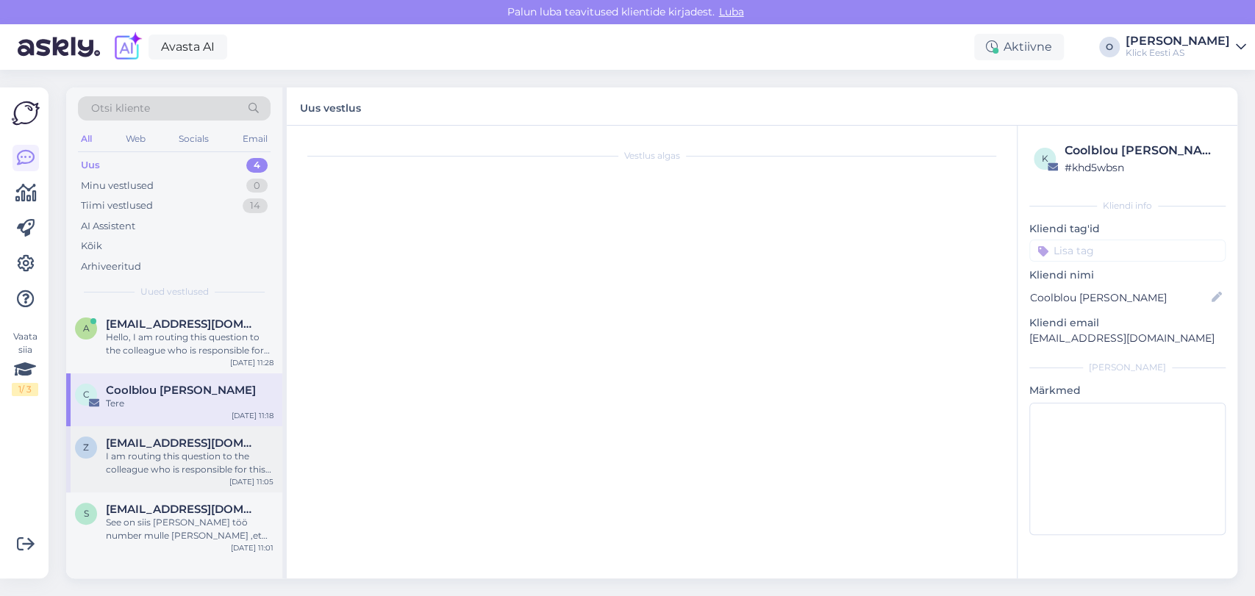
scroll to position [153, 0]
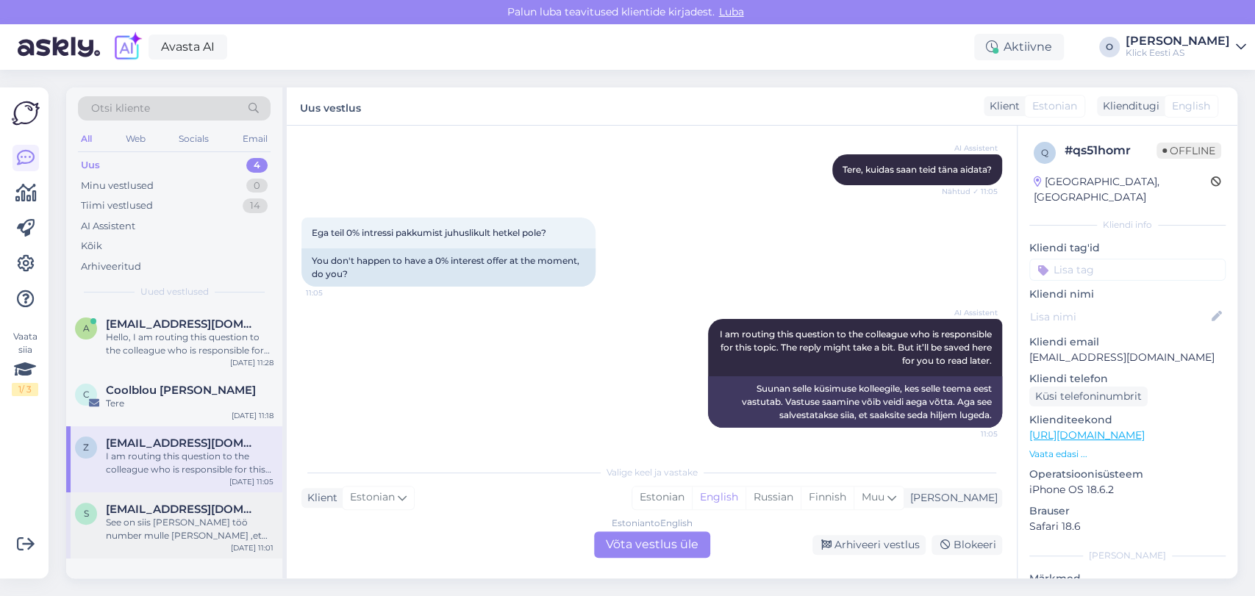
click at [190, 512] on span "[EMAIL_ADDRESS][DOMAIN_NAME]" at bounding box center [182, 509] width 153 height 13
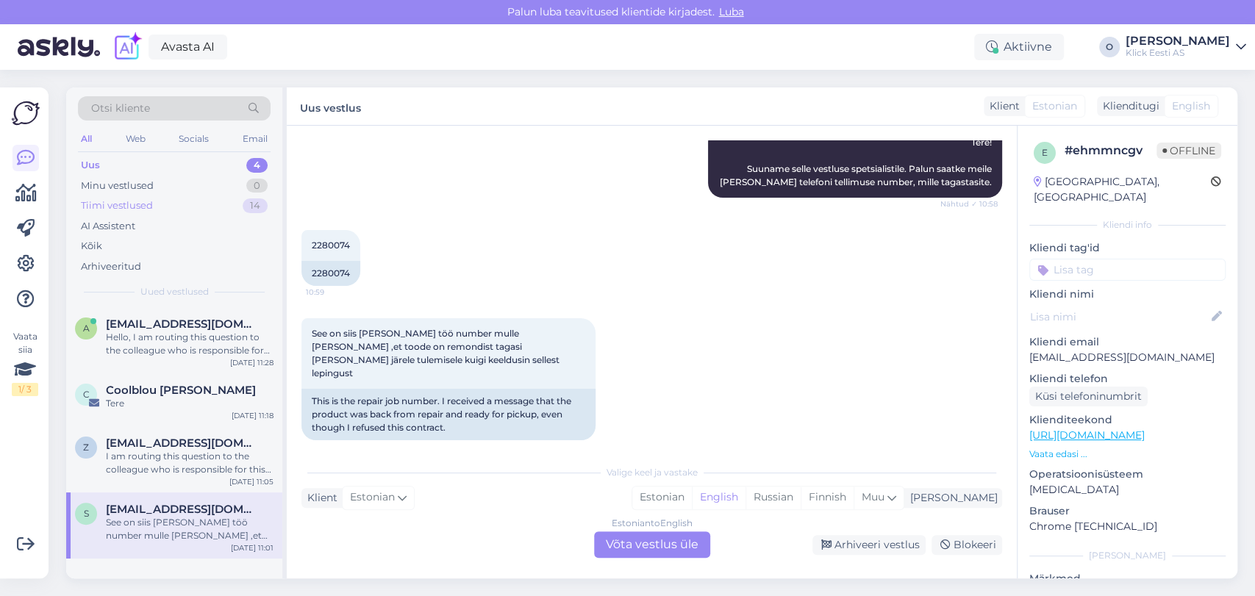
click at [176, 200] on div "Tiimi vestlused 14" at bounding box center [174, 206] width 193 height 21
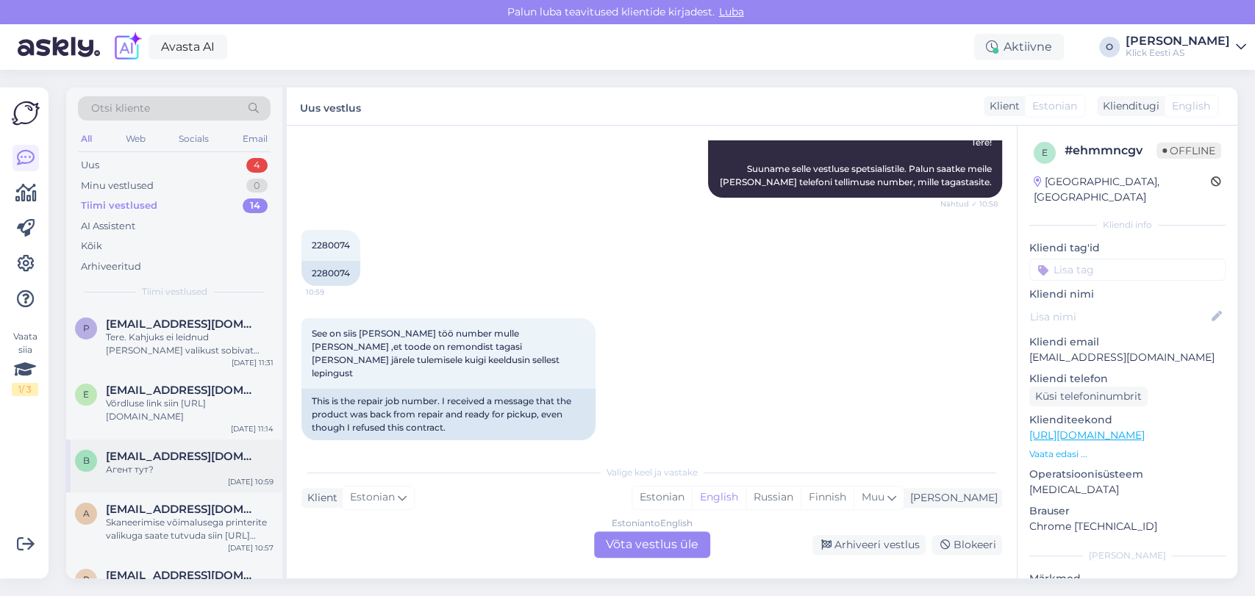
click at [135, 481] on div "b [EMAIL_ADDRESS][DOMAIN_NAME] Агент тут? [DATE] 10:59" at bounding box center [174, 466] width 216 height 53
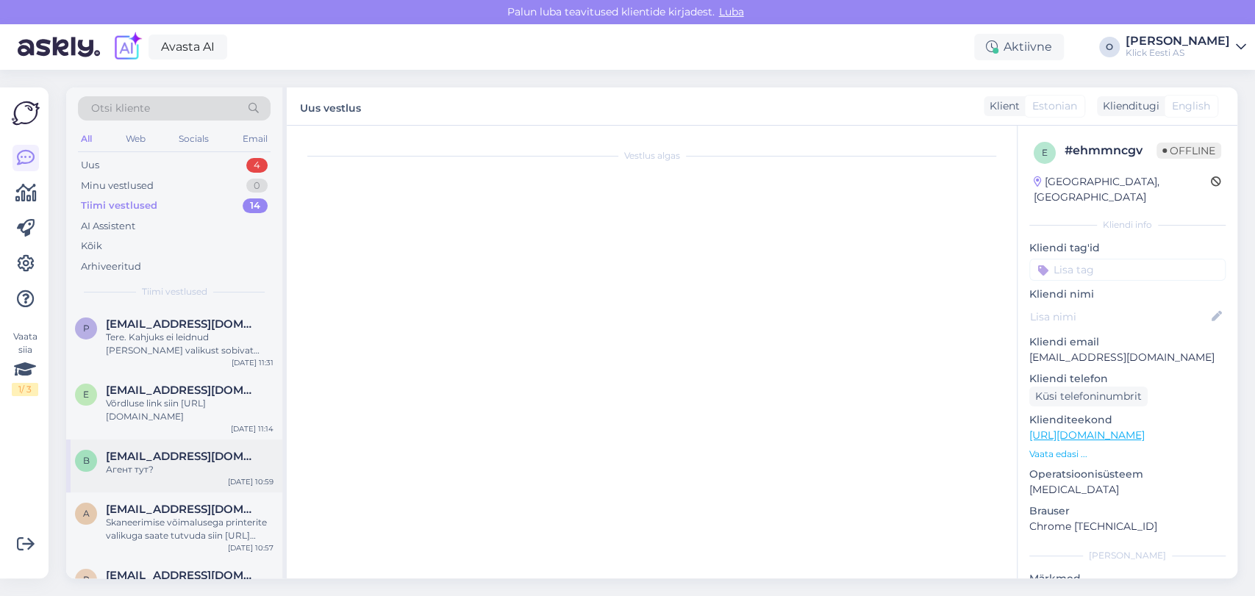
scroll to position [394, 0]
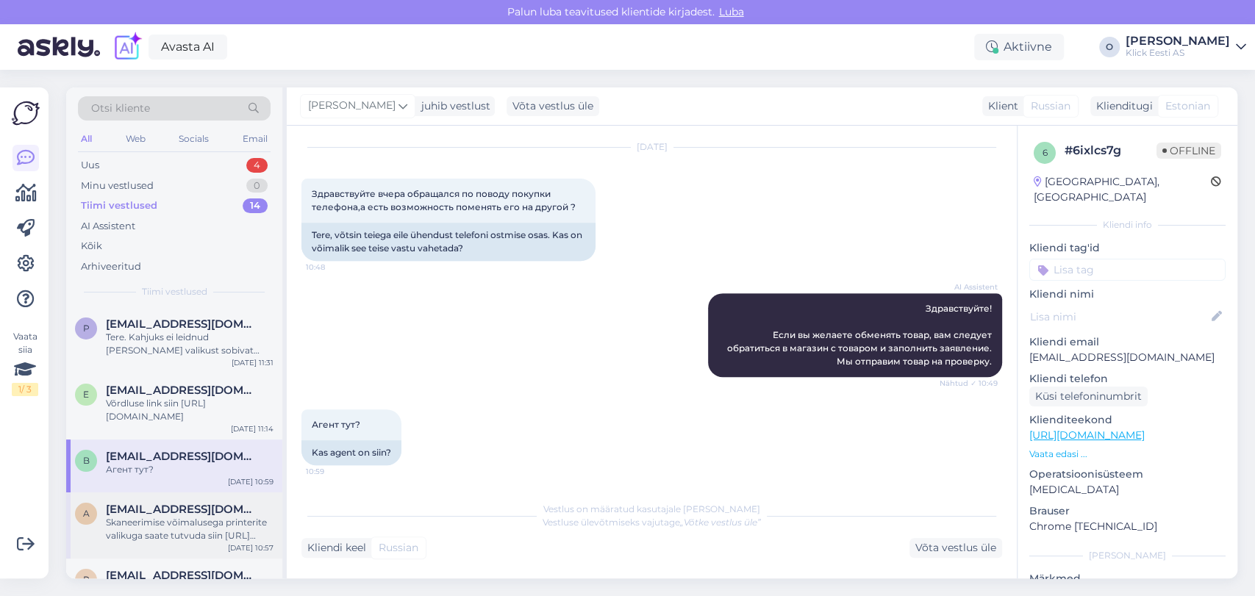
click at [148, 519] on div "Skaneerimise võimalusega printerite valikuga saate tutvuda siin [URL][DOMAIN_NA…" at bounding box center [190, 529] width 168 height 26
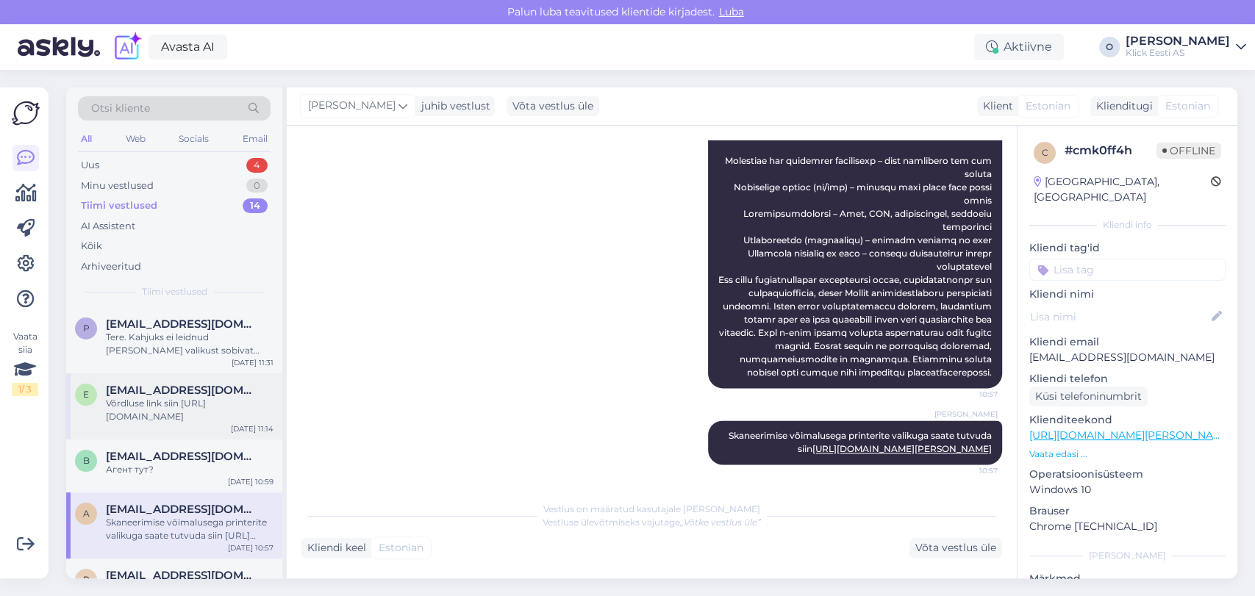
click at [161, 389] on span "[EMAIL_ADDRESS][DOMAIN_NAME]" at bounding box center [182, 390] width 153 height 13
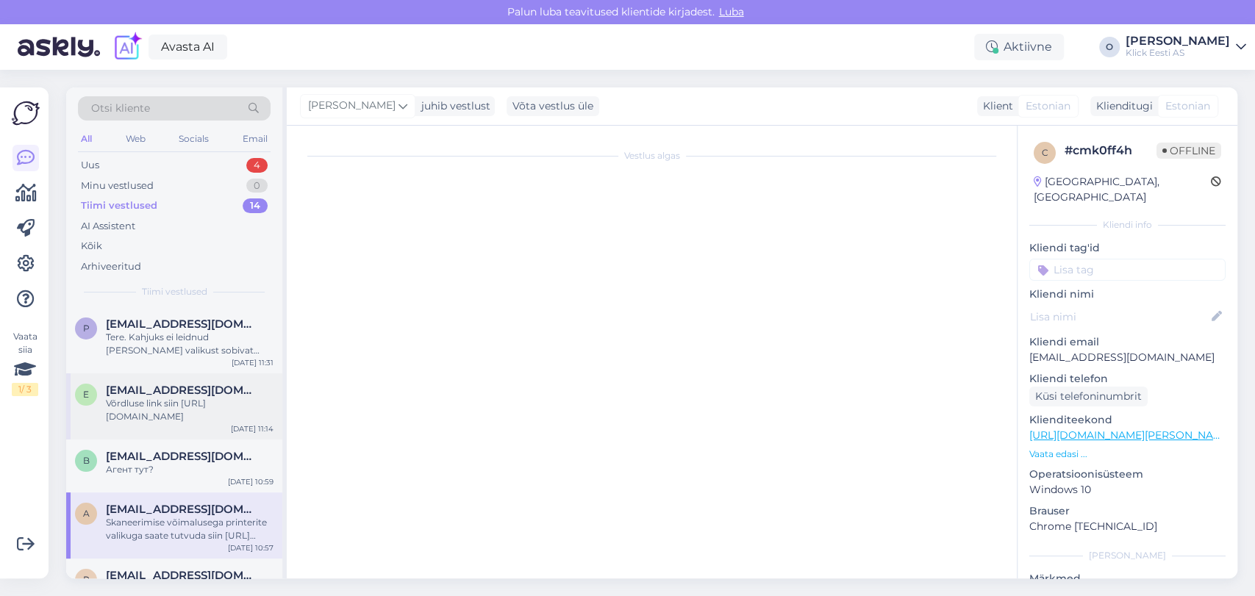
scroll to position [615, 0]
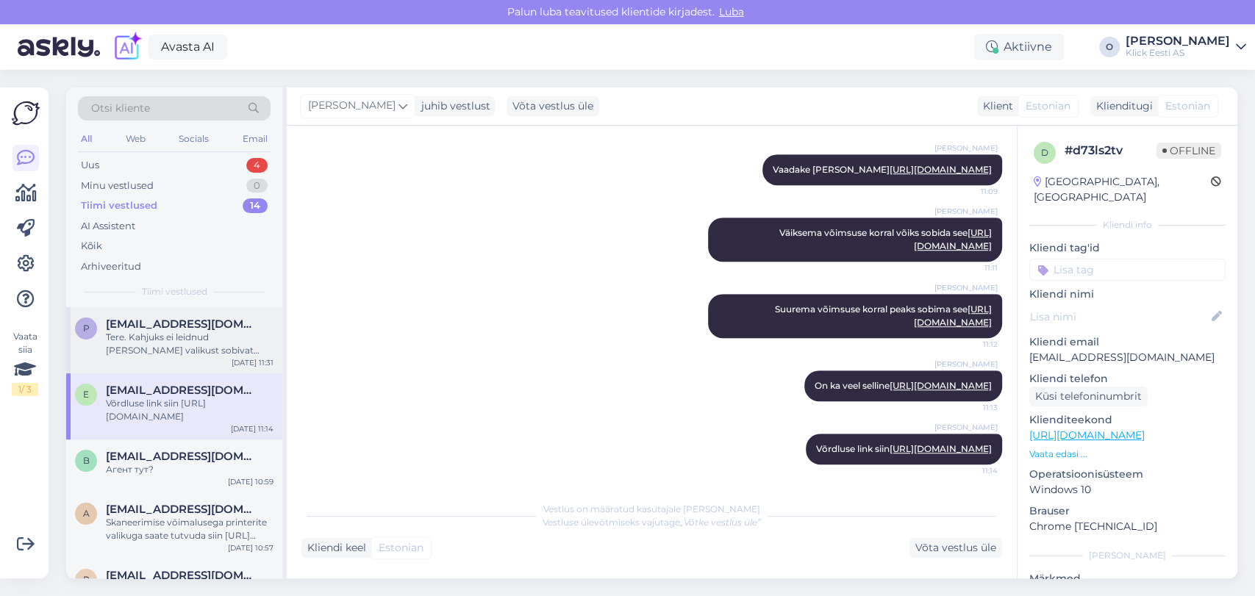
click at [160, 353] on div "Tere. Kahjuks ei leidnud [PERSON_NAME] valikust sobivat toitekaablit." at bounding box center [190, 344] width 168 height 26
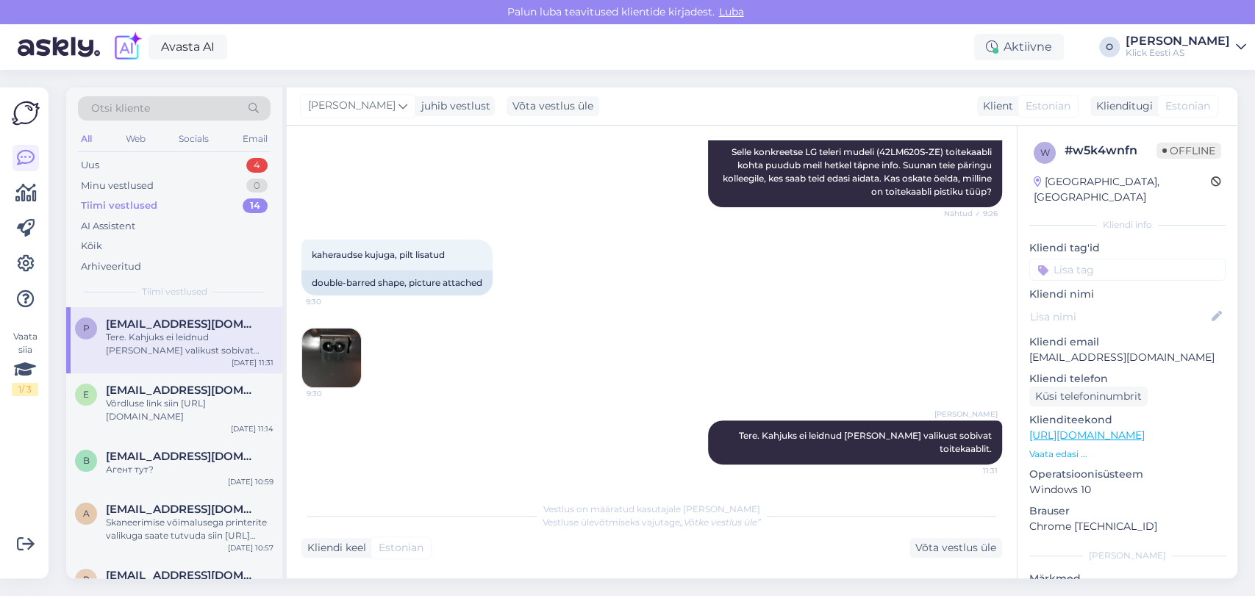
scroll to position [209, 0]
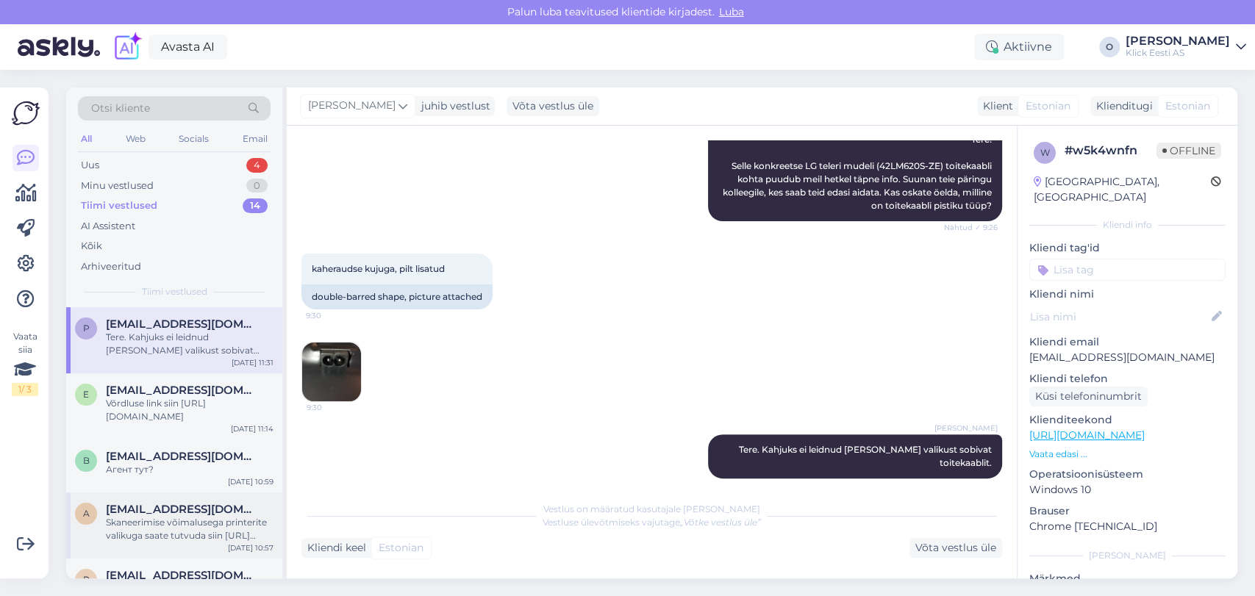
click at [171, 505] on span "[EMAIL_ADDRESS][DOMAIN_NAME]" at bounding box center [182, 509] width 153 height 13
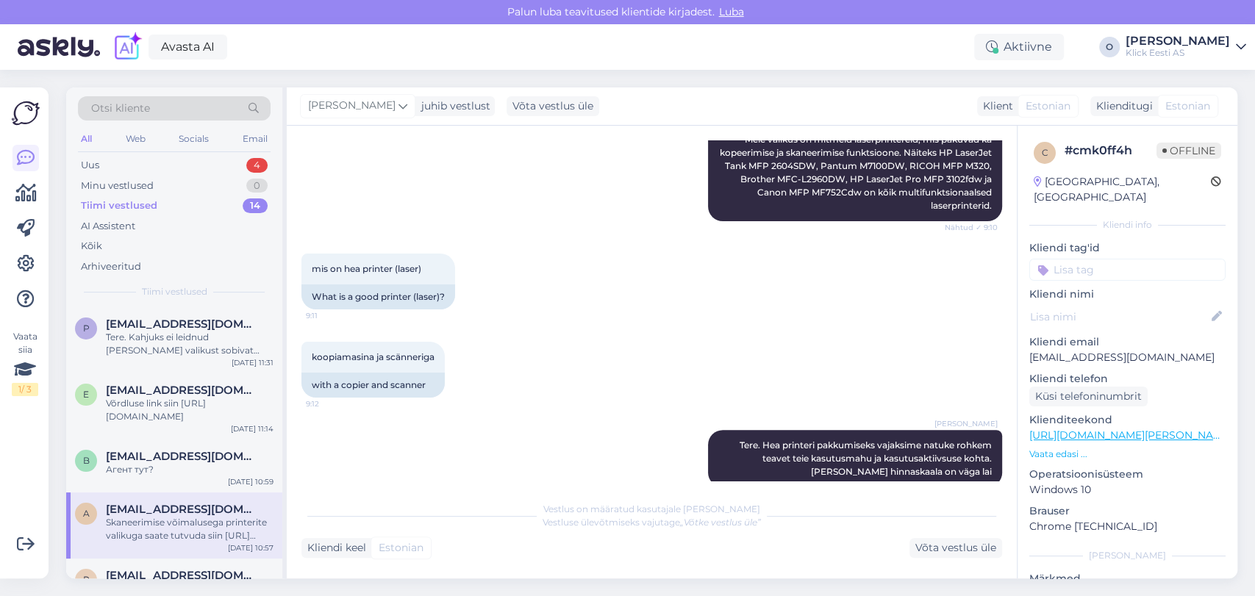
scroll to position [1258, 0]
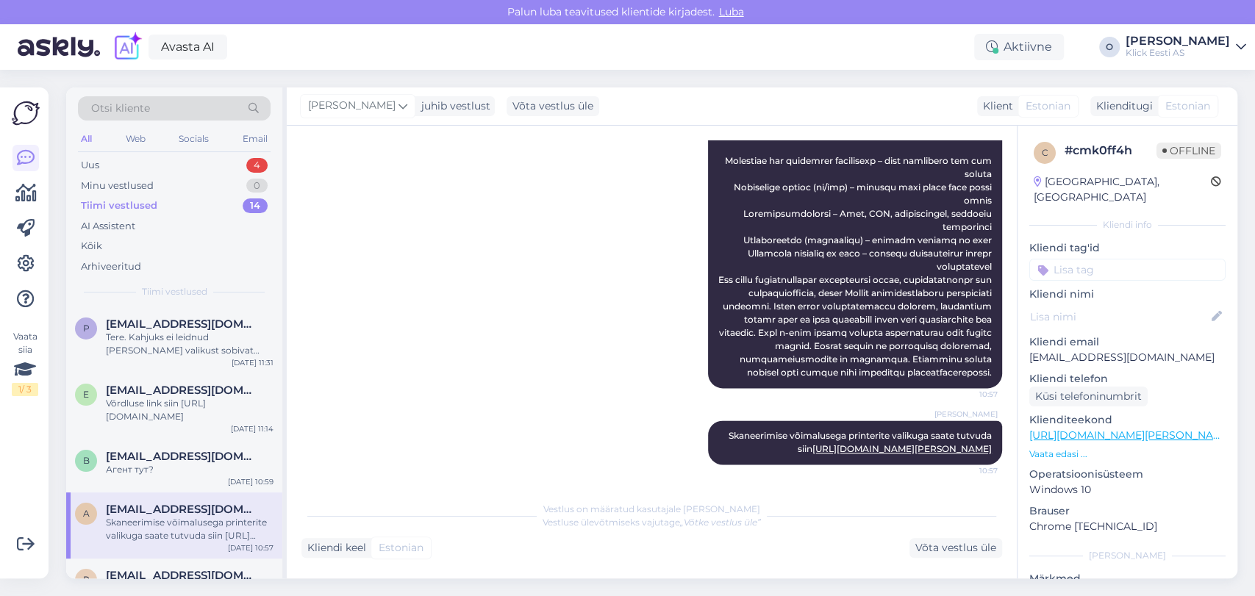
click at [165, 153] on div "Otsi kliente All Web Socials Email Uus 4 Minu vestlused 0 Tiimi vestlused 14 AI…" at bounding box center [174, 197] width 216 height 220
click at [163, 160] on div "Uus 4" at bounding box center [174, 165] width 193 height 21
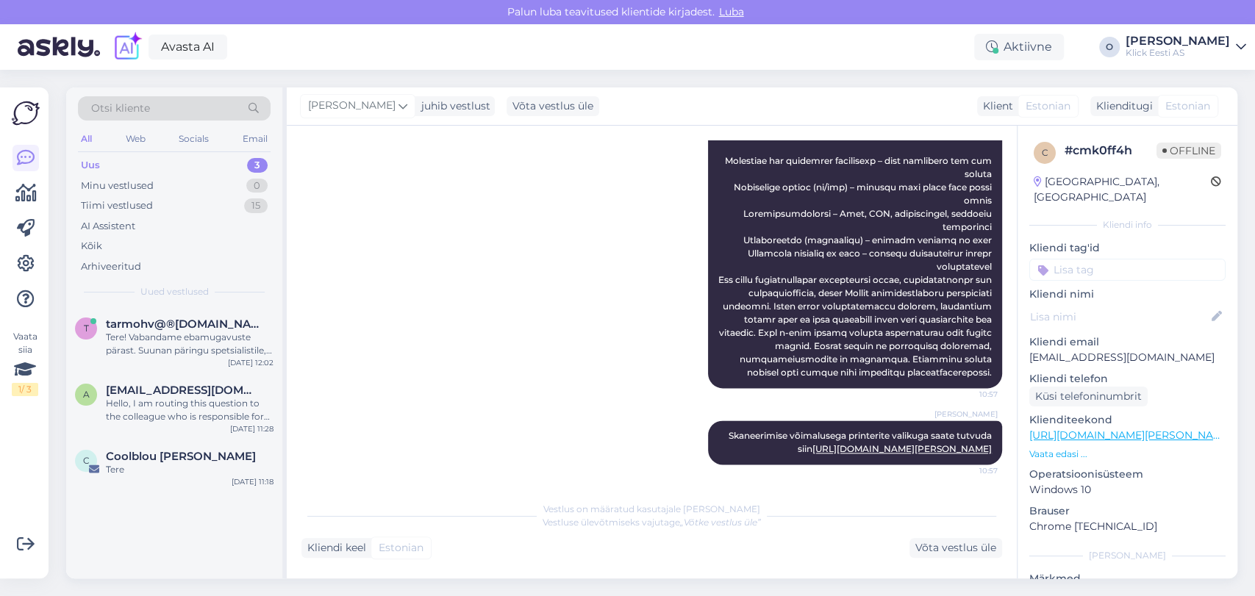
click at [181, 158] on div "Uus 3" at bounding box center [174, 165] width 193 height 21
click at [171, 312] on div "t tarmohv@®[DOMAIN_NAME] Tere! Vabandame ebamugavuste pärast. Suunan päringu sp…" at bounding box center [174, 340] width 216 height 66
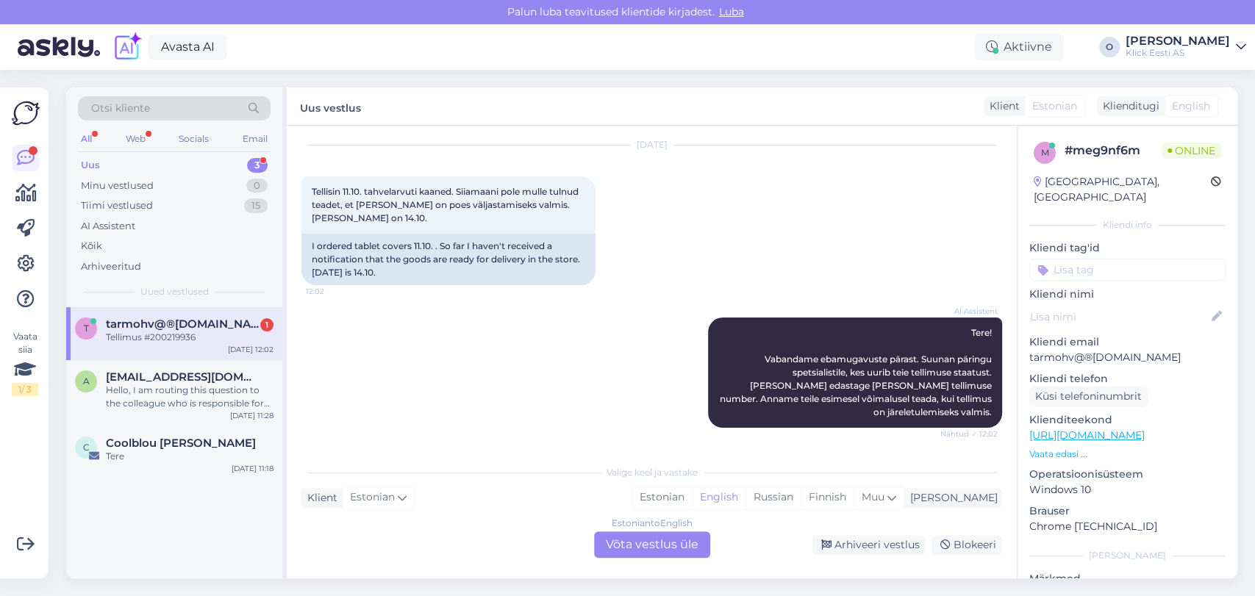
scroll to position [130, 0]
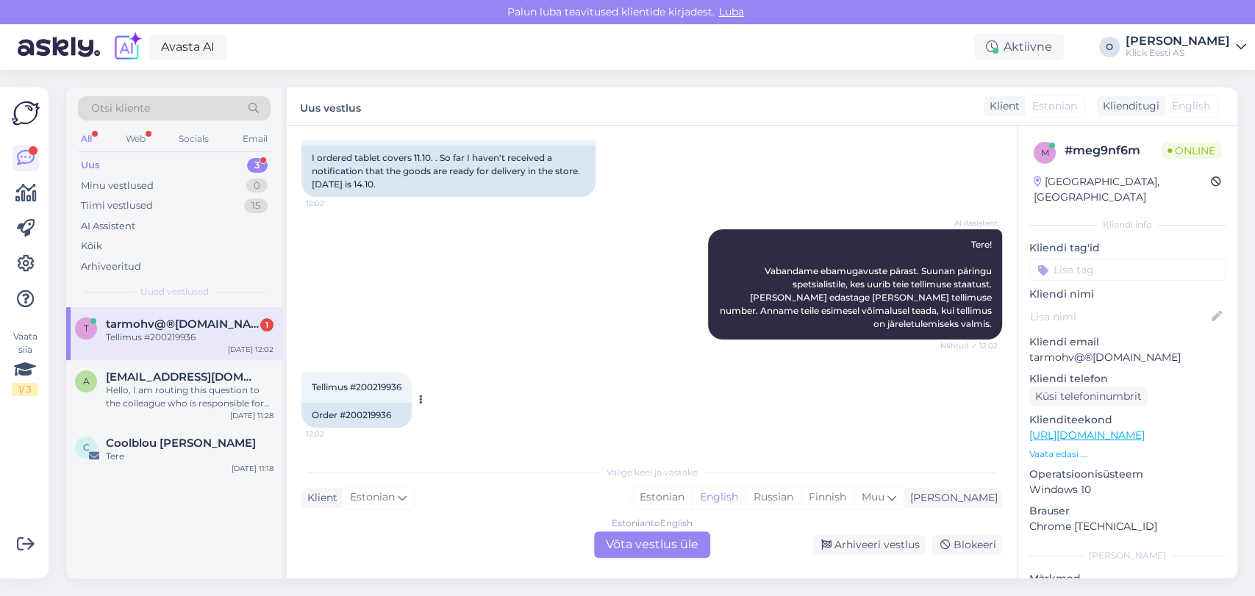
click at [374, 387] on span "Tellimus #200219936" at bounding box center [357, 387] width 90 height 11
copy div "200219936 12:02"
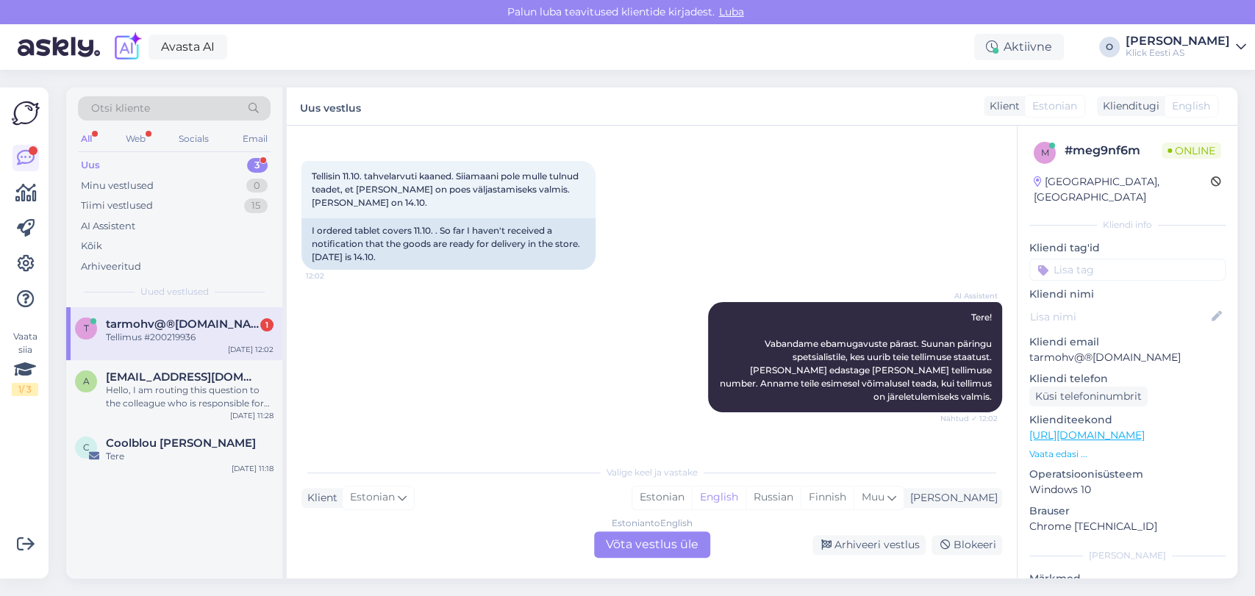
scroll to position [47, 0]
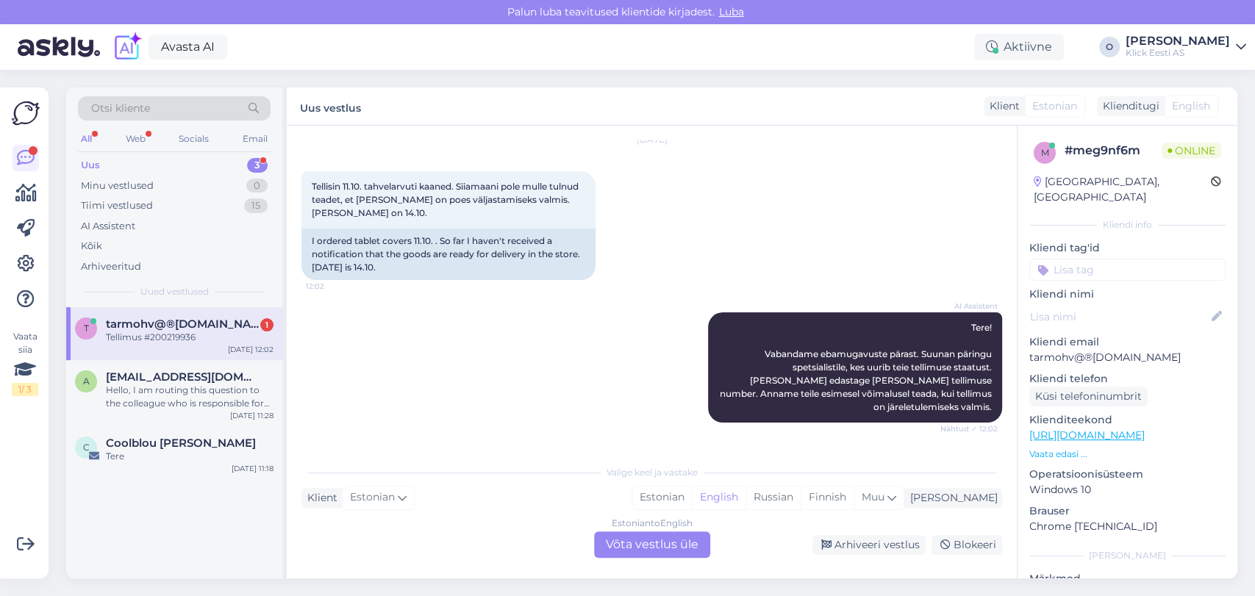
click at [638, 534] on div "Estonian to English Võta vestlus üle" at bounding box center [652, 544] width 116 height 26
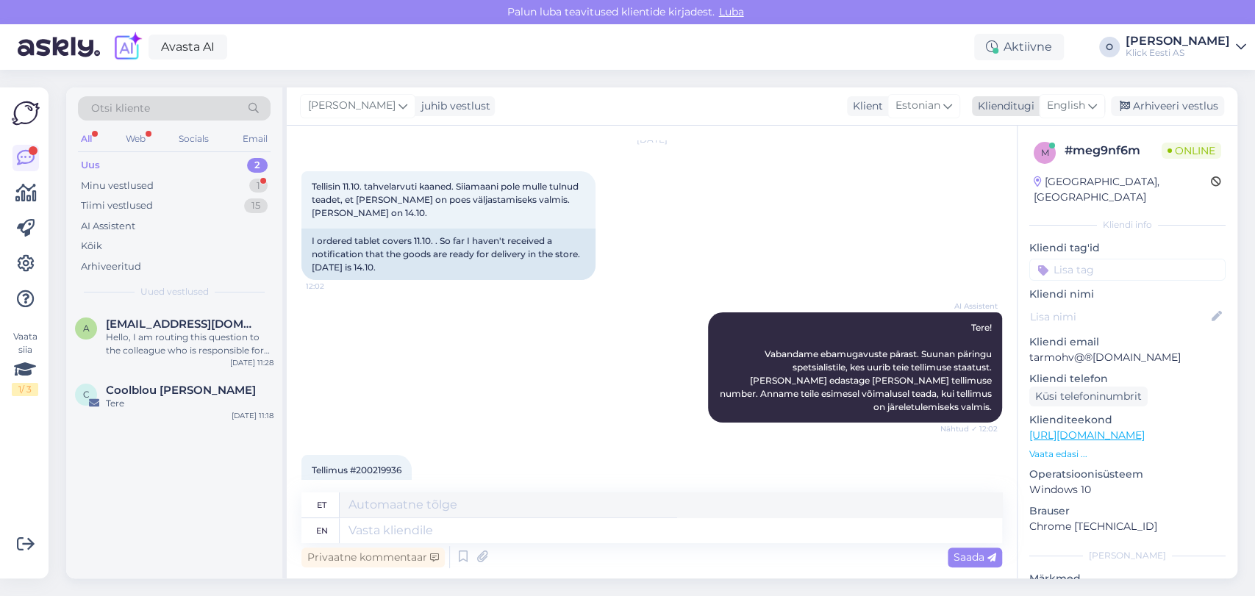
click at [1017, 107] on div "Klienditugi" at bounding box center [1003, 105] width 62 height 15
type input "est"
click at [1002, 177] on link "Estonian" at bounding box center [1039, 172] width 162 height 24
drag, startPoint x: 388, startPoint y: 515, endPoint x: 385, endPoint y: 531, distance: 17.2
click at [385, 531] on textarea at bounding box center [651, 527] width 701 height 31
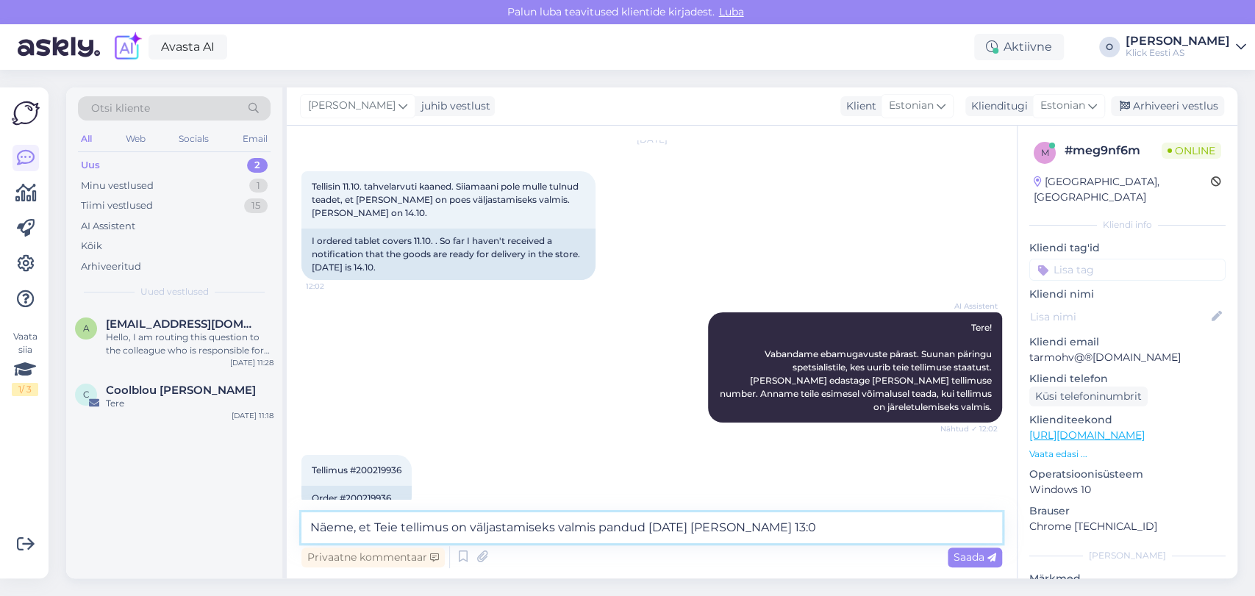
type textarea "Näeme, et Teie tellimus on väljastamiseks valmis pandud [DATE][PERSON_NAME] 13:…"
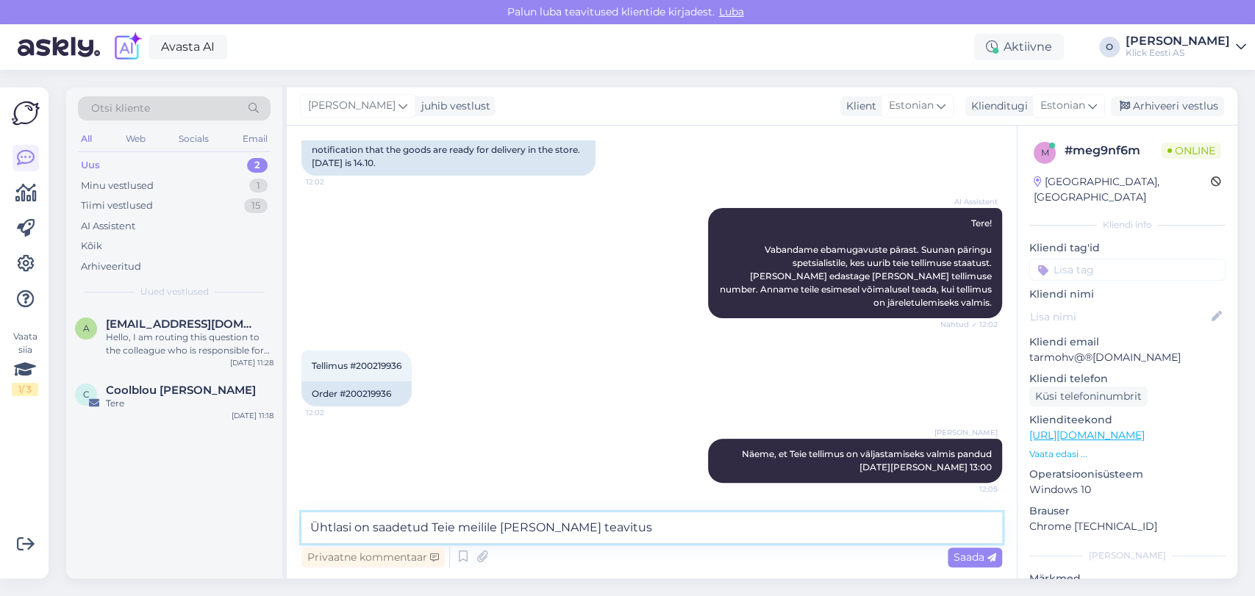
type textarea "Ühtlasi on saadetud Teie meilile [PERSON_NAME] teavitus."
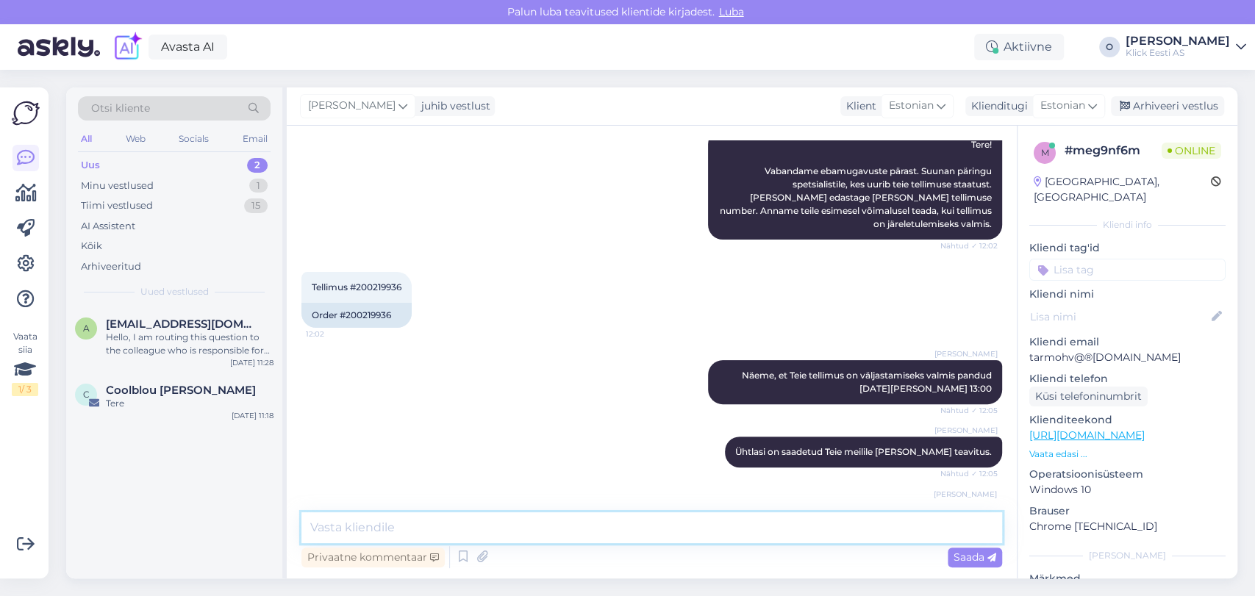
scroll to position [307, 0]
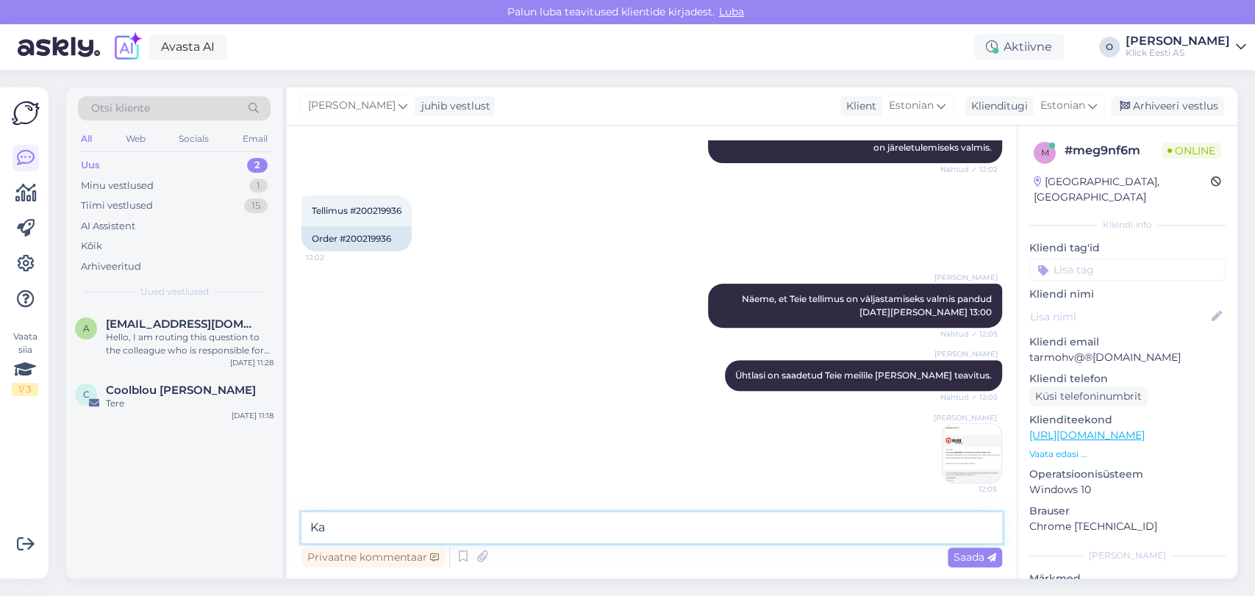
type textarea "K"
paste textarea "[EMAIL_ADDRESS][DOMAIN_NAME]"
type textarea "Kas meiliaadress on õige? [EMAIL_ADDRESS][DOMAIN_NAME]"
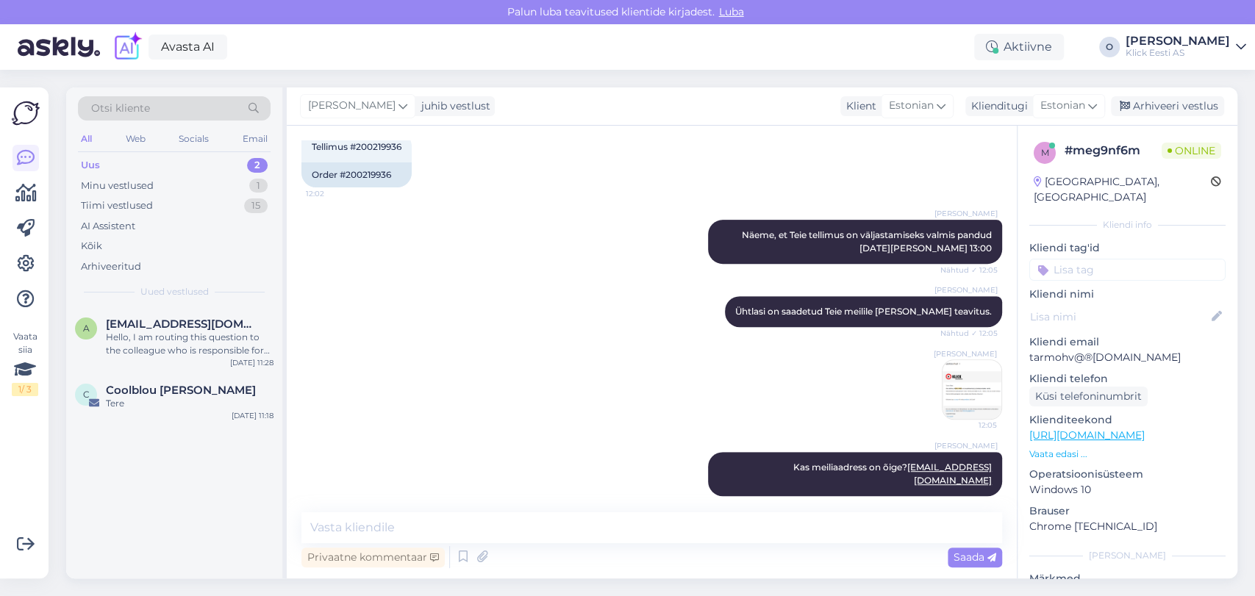
click at [958, 377] on img at bounding box center [971, 389] width 59 height 59
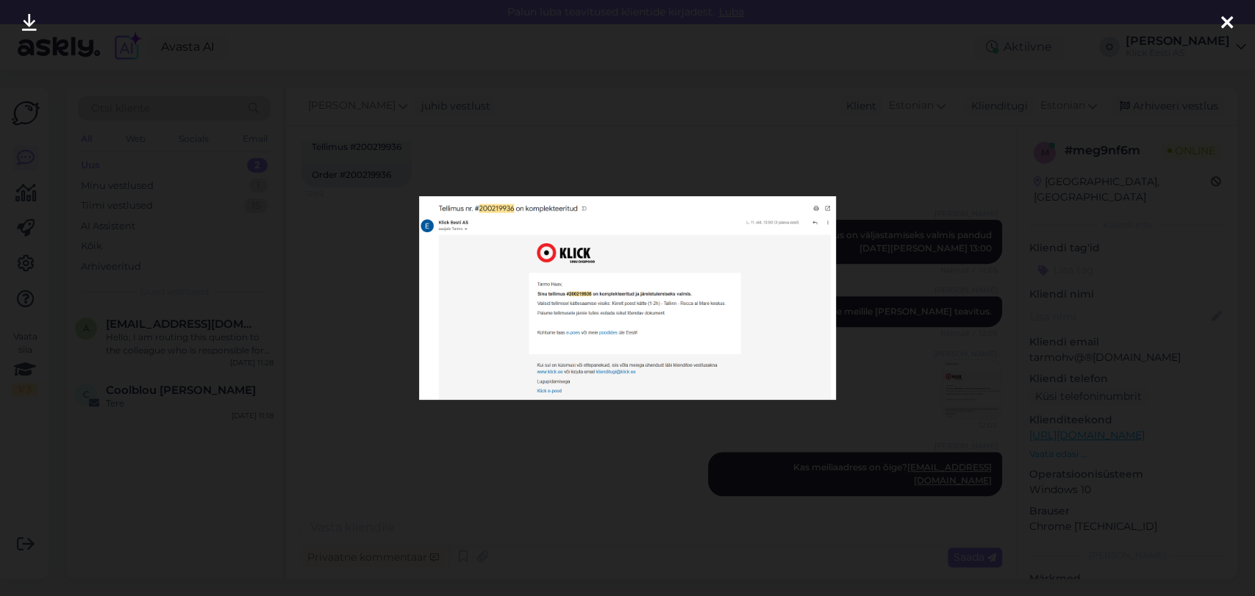
click at [653, 251] on img at bounding box center [628, 297] width 418 height 203
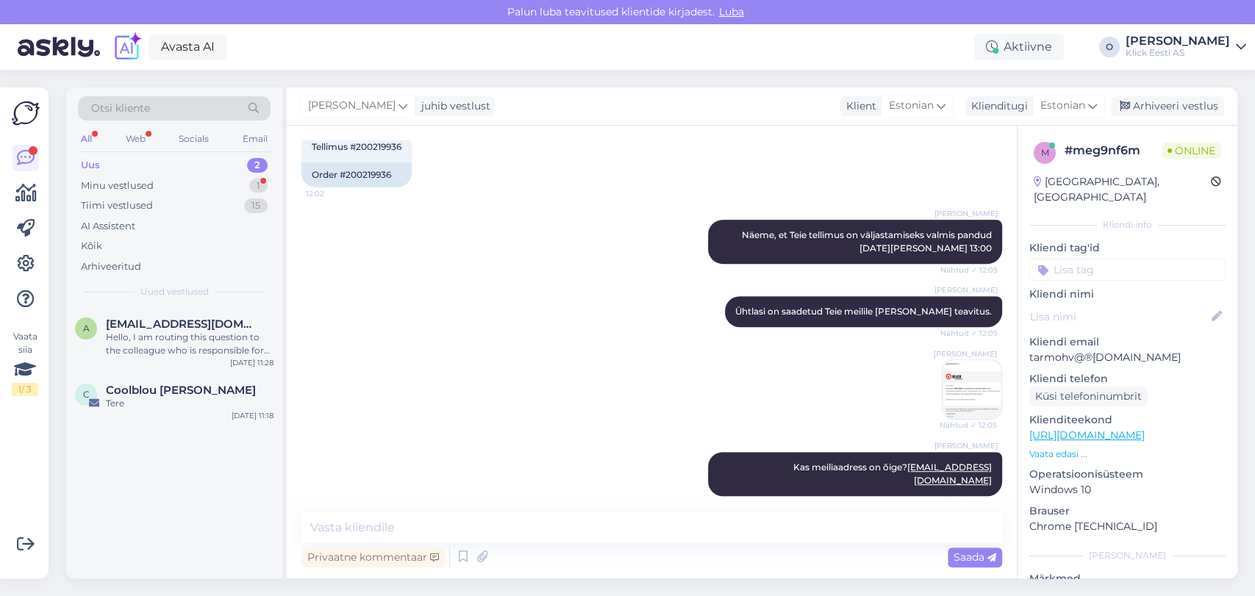
scroll to position [434, 0]
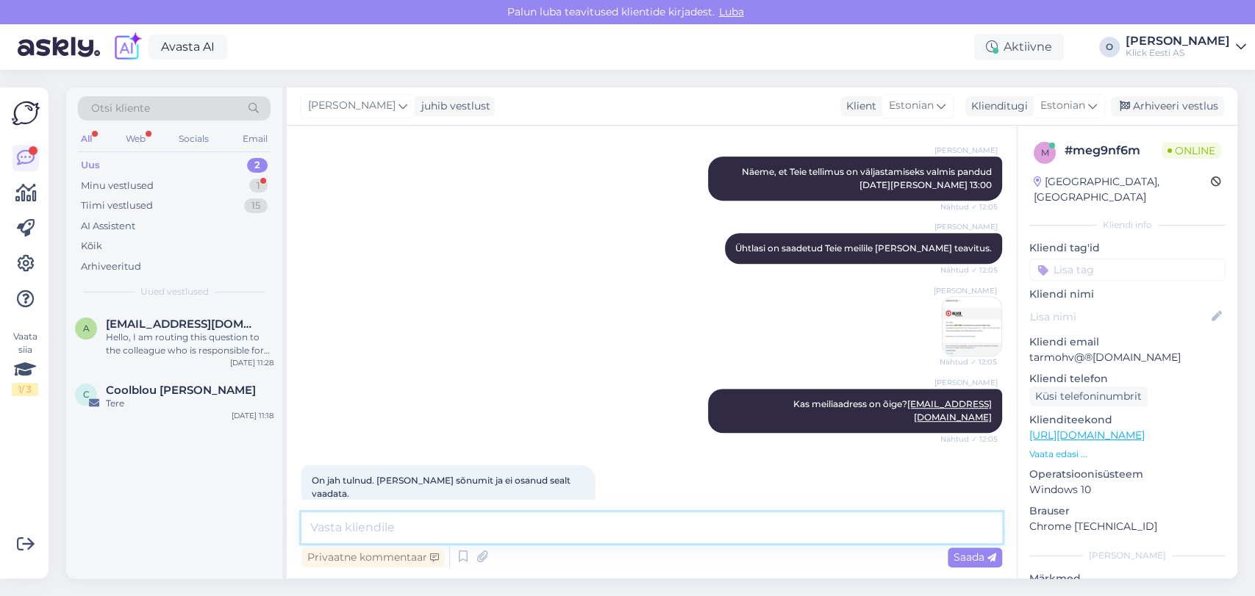
click at [390, 523] on textarea at bounding box center [651, 527] width 701 height 31
click at [406, 526] on textarea "Võite kaubale igaljuhul järele tulla. :)" at bounding box center [651, 527] width 701 height 31
type textarea "Võite kaubale järele tulla. :)"
click at [317, 527] on textarea "Võite kaubale järele tulla. :)" at bounding box center [651, 527] width 701 height 31
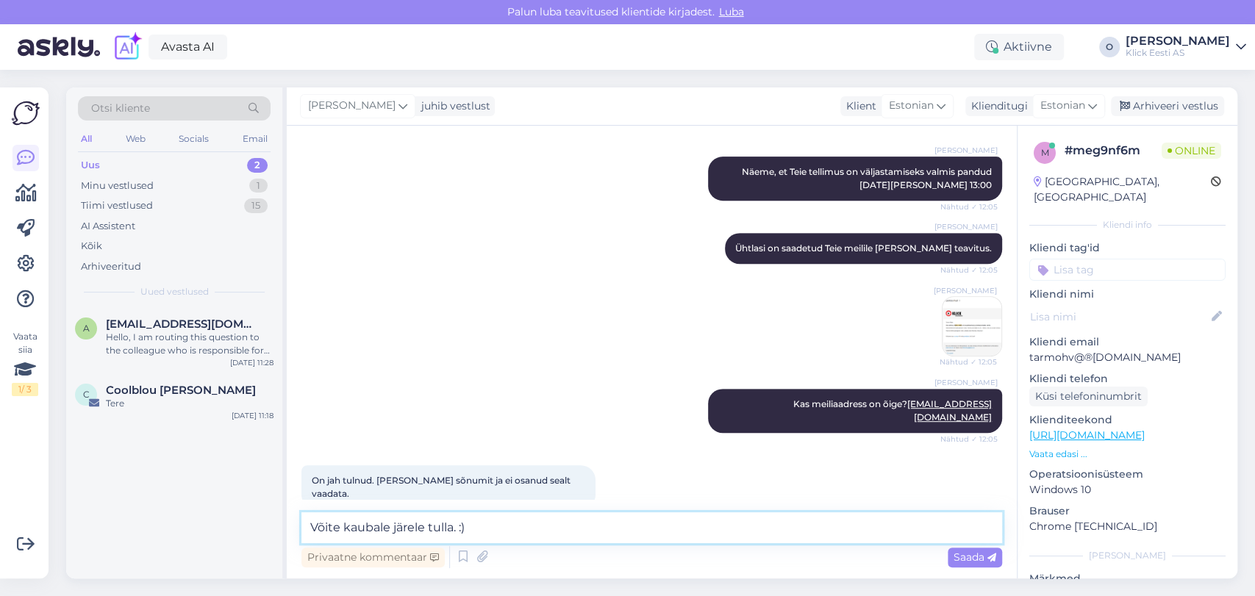
click at [489, 526] on textarea "Võite kaubale järele tulla. :)" at bounding box center [651, 527] width 701 height 31
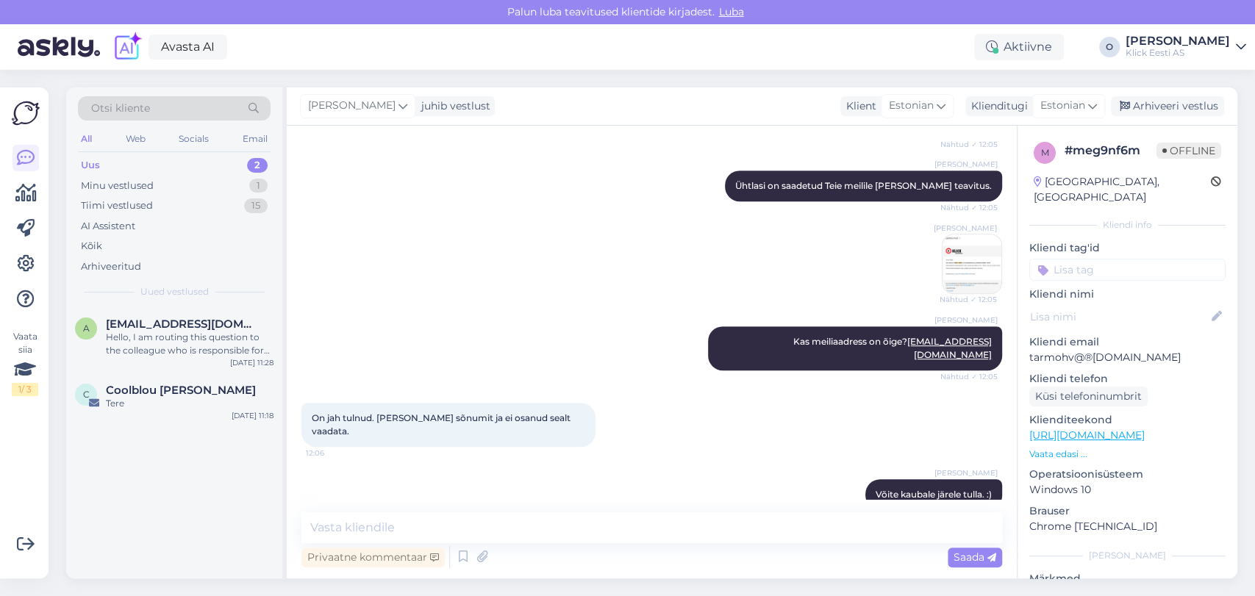
click at [194, 173] on div "Uus 2" at bounding box center [174, 165] width 193 height 21
click at [188, 166] on div "Uus 2" at bounding box center [174, 165] width 193 height 21
click at [166, 320] on span "[EMAIL_ADDRESS][DOMAIN_NAME]" at bounding box center [182, 324] width 153 height 13
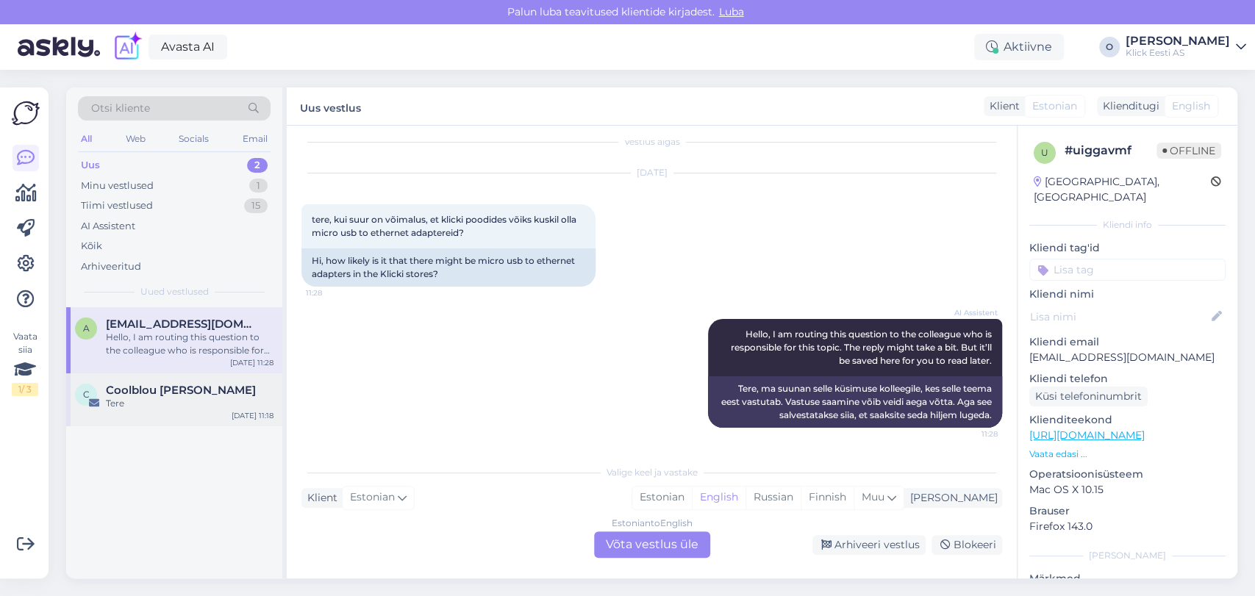
click at [153, 407] on div "Tere" at bounding box center [190, 403] width 168 height 13
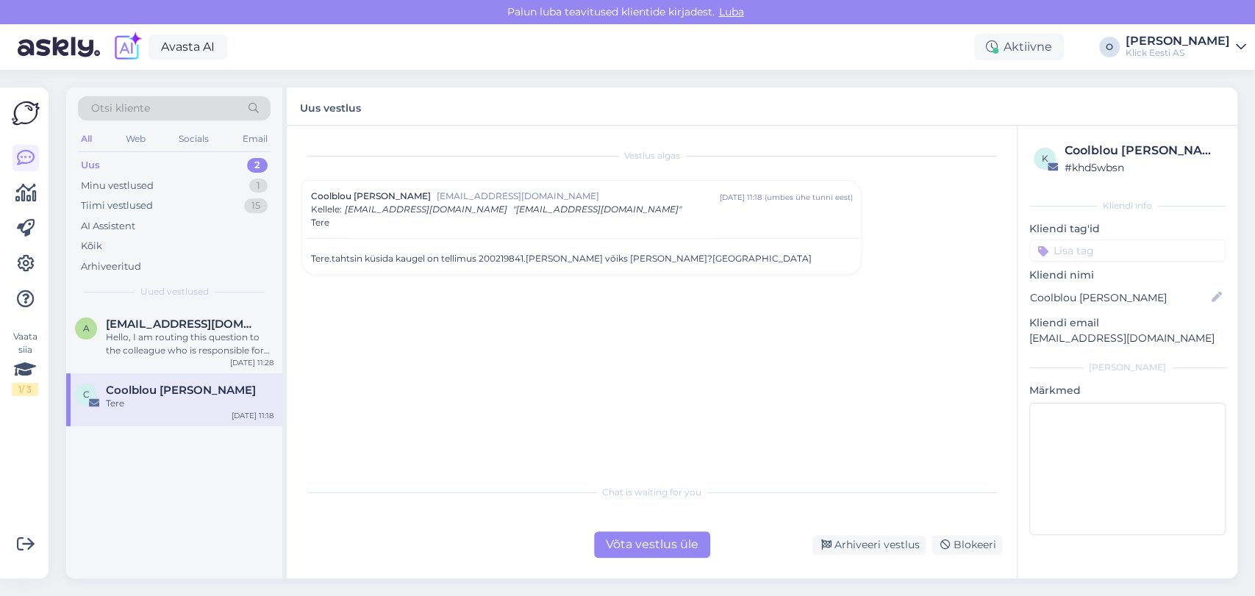
click at [479, 254] on div "Tere.tahtsin küsida kaugel on tellimus 200219841.[PERSON_NAME] võiks [PERSON_NA…" at bounding box center [581, 258] width 541 height 13
copy div "200219841"
click at [209, 159] on div "Uus 2" at bounding box center [174, 165] width 193 height 21
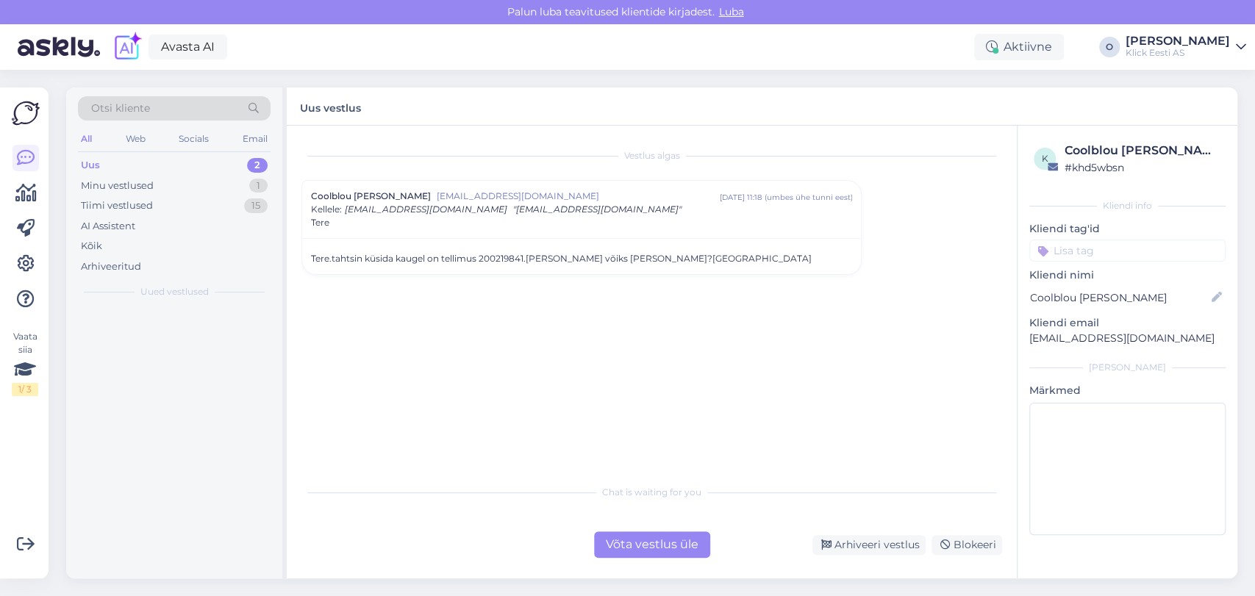
click at [209, 159] on div "Uus 2" at bounding box center [174, 165] width 193 height 21
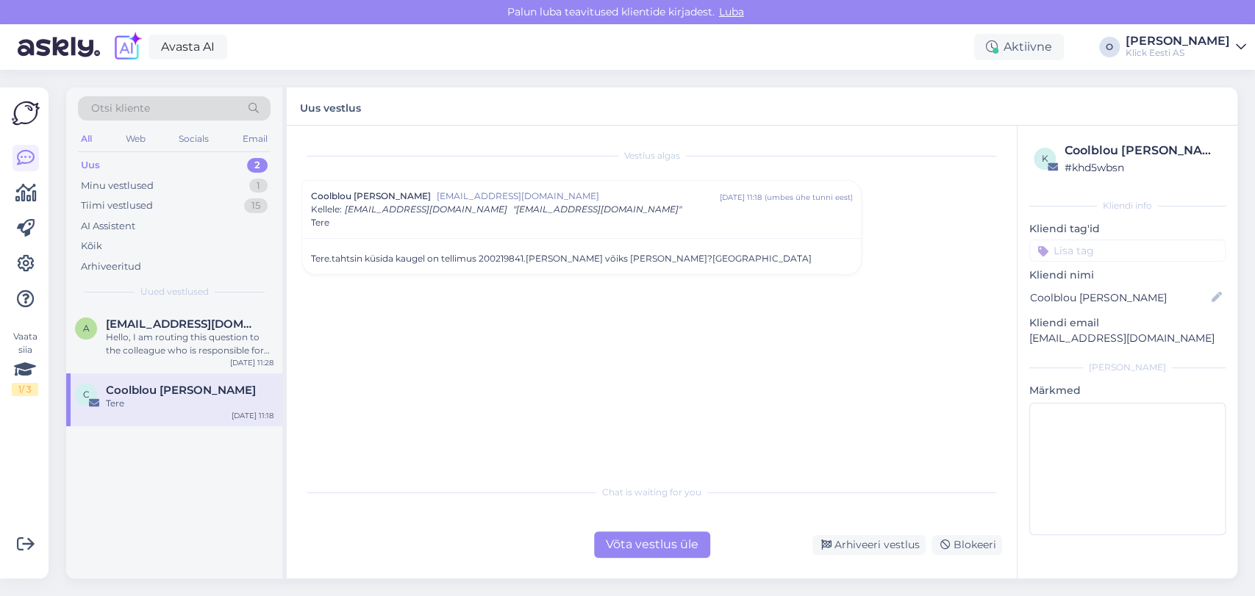
click at [209, 159] on div "Uus 2" at bounding box center [174, 165] width 193 height 21
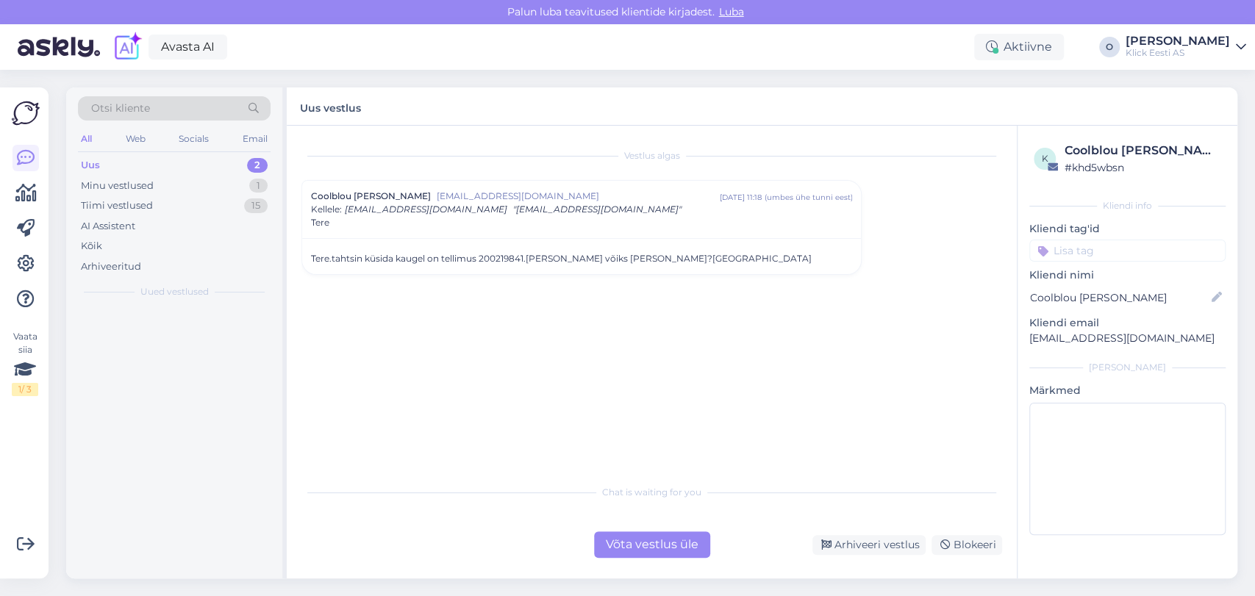
click at [209, 159] on div "Uus 2" at bounding box center [174, 165] width 193 height 21
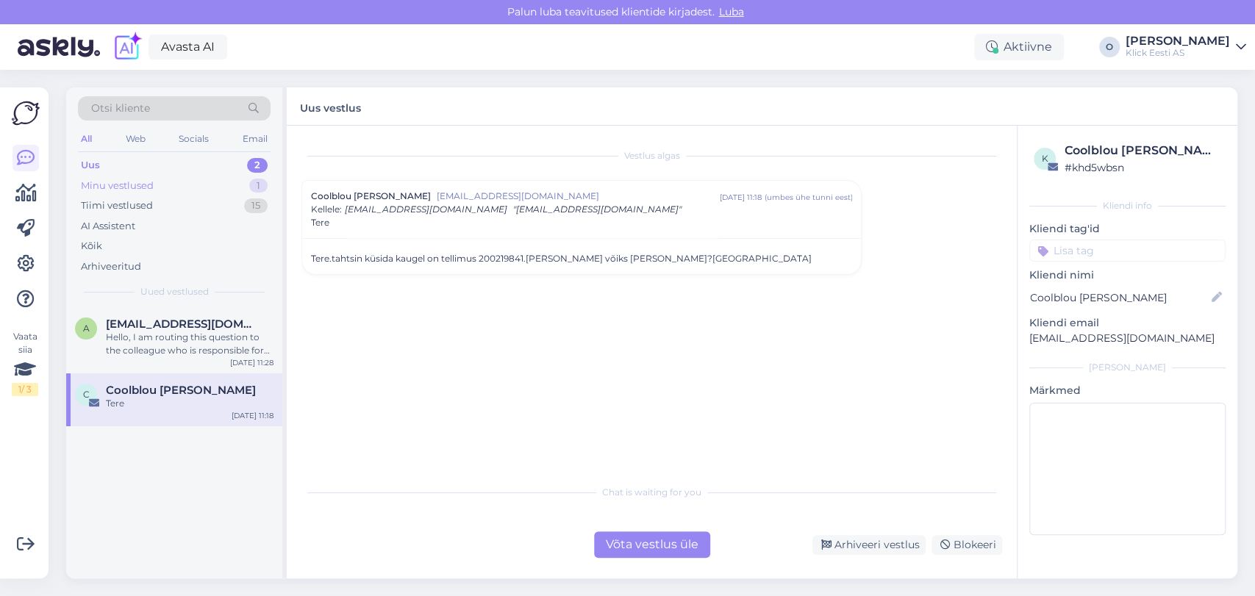
click at [205, 184] on div "Minu vestlused 1" at bounding box center [174, 186] width 193 height 21
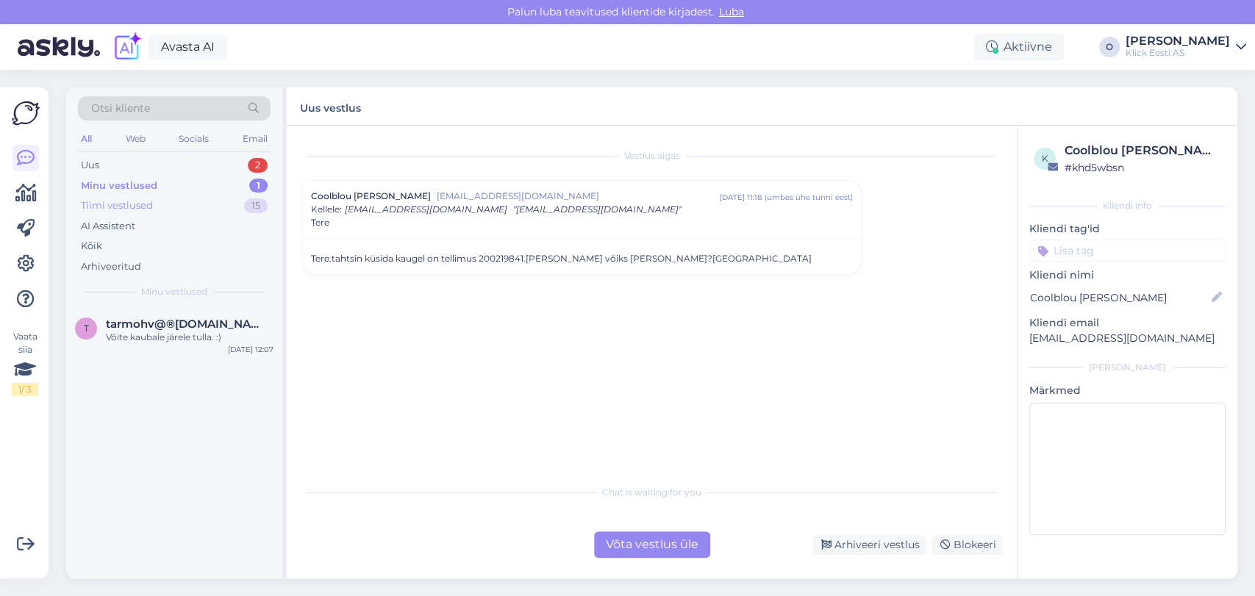
click at [203, 214] on div "Tiimi vestlused 15" at bounding box center [174, 206] width 193 height 21
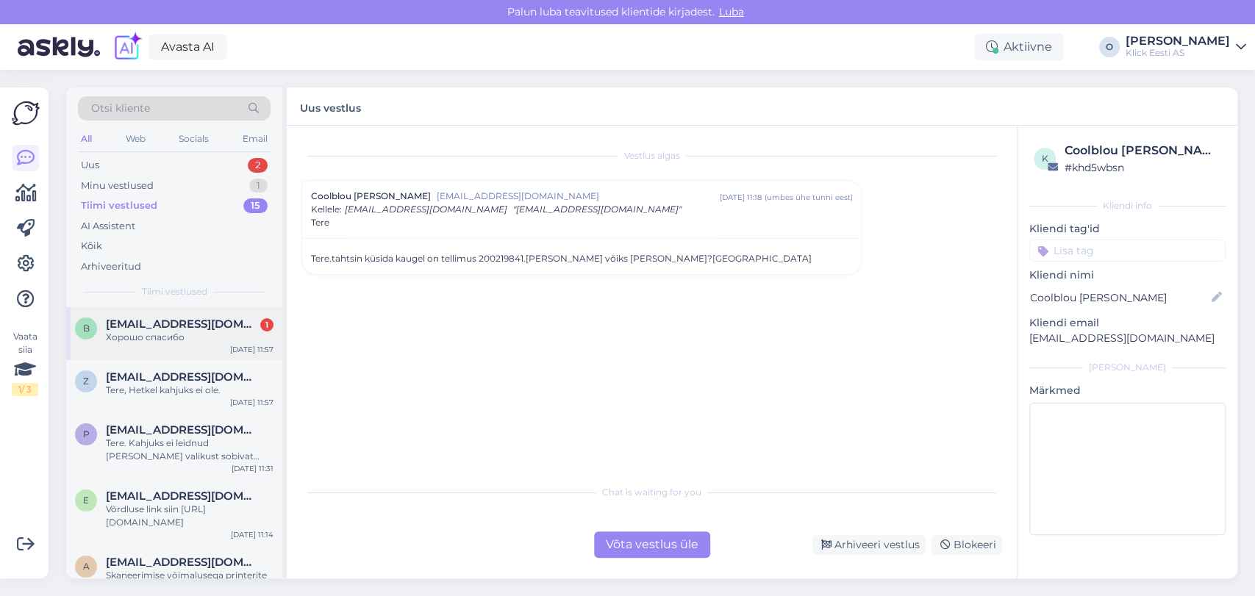
click at [178, 322] on span "[EMAIL_ADDRESS][DOMAIN_NAME]" at bounding box center [182, 324] width 153 height 13
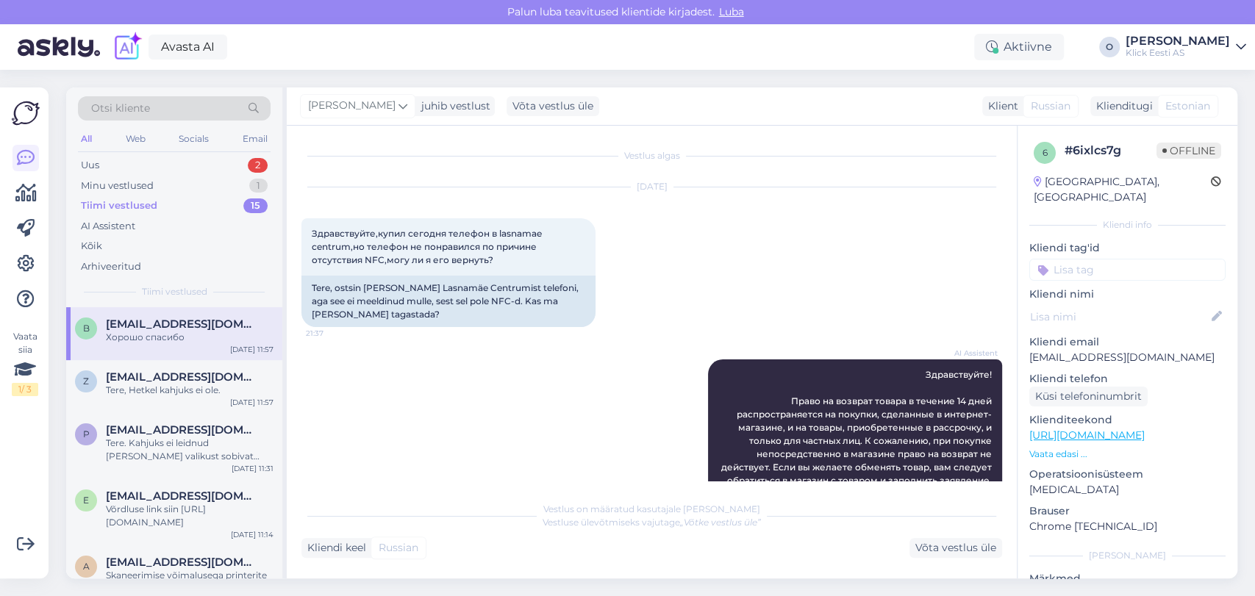
scroll to position [637, 0]
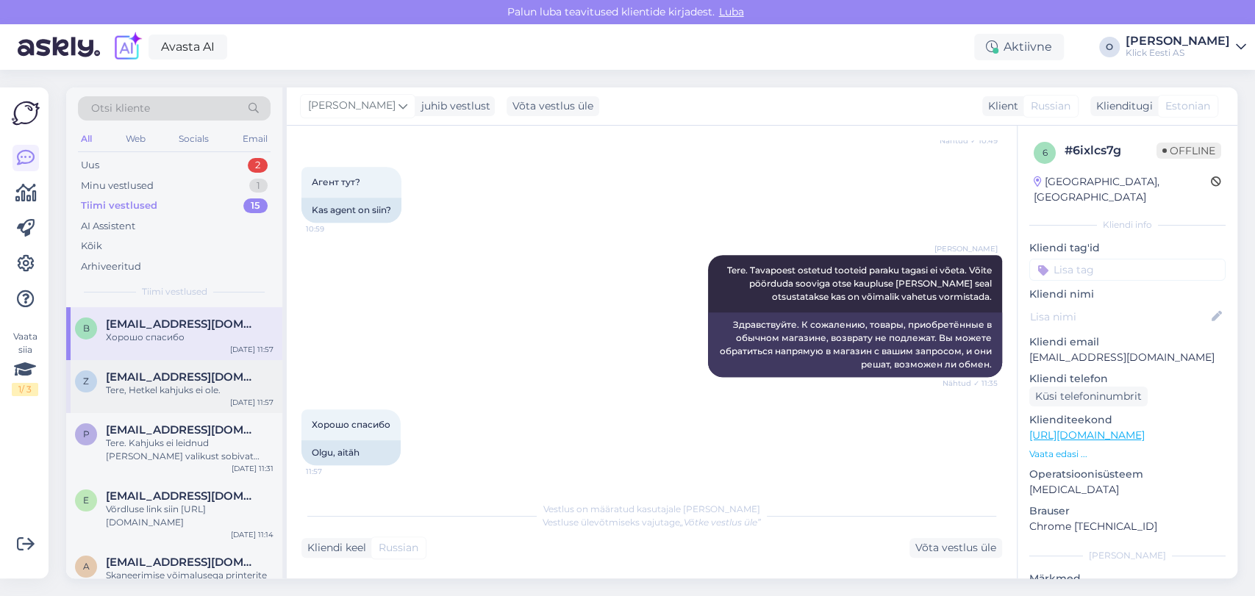
click at [233, 401] on div "Z [EMAIL_ADDRESS][DOMAIN_NAME] Tere, Hetkel kahjuks ei ole. [DATE] 11:57" at bounding box center [174, 386] width 216 height 53
